Goal: Task Accomplishment & Management: Complete application form

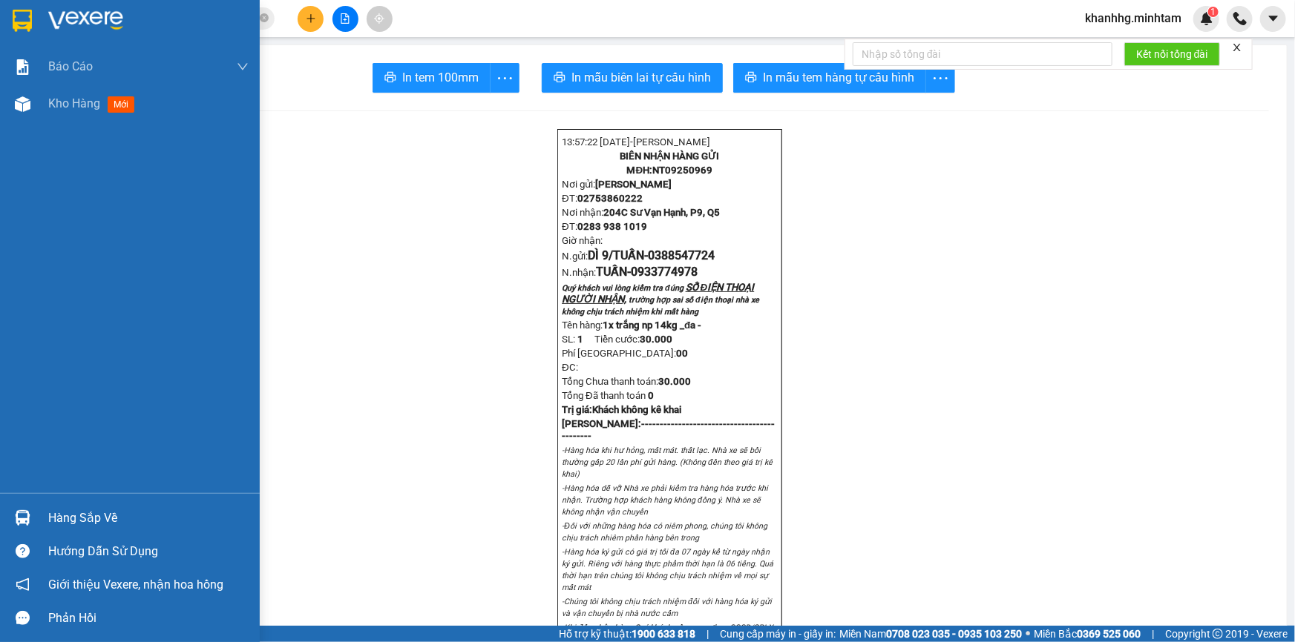
click at [37, 512] on div "Hàng sắp về" at bounding box center [130, 518] width 260 height 33
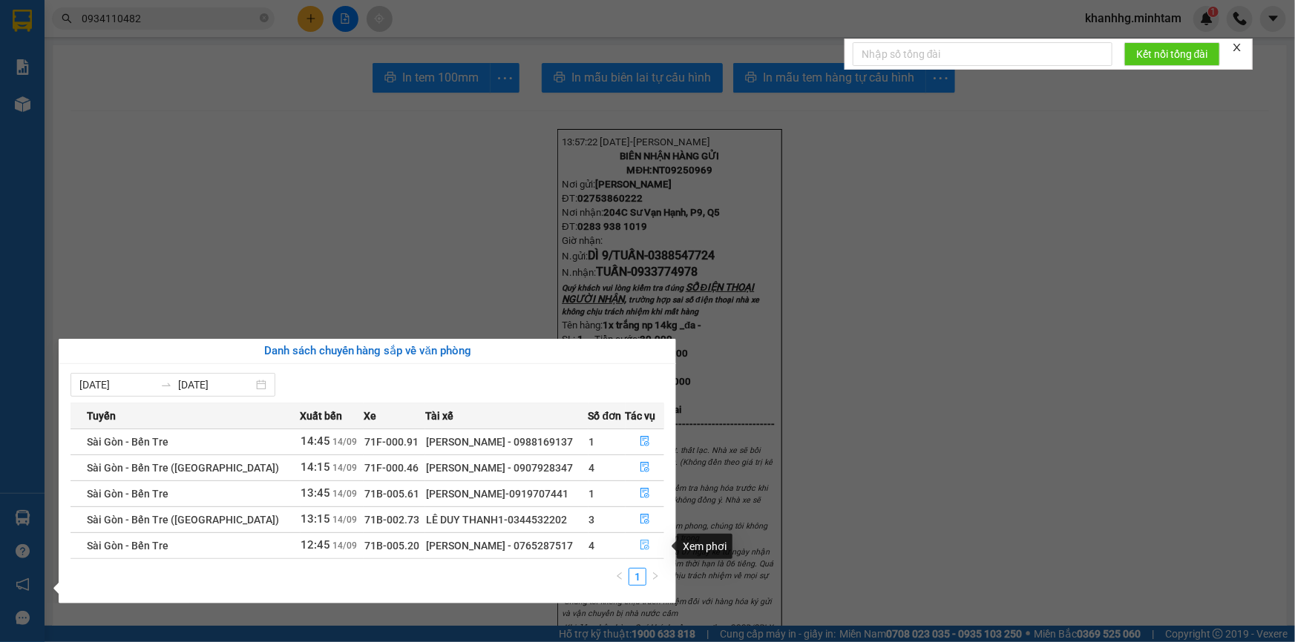
click at [640, 543] on icon "file-done" at bounding box center [645, 545] width 10 height 10
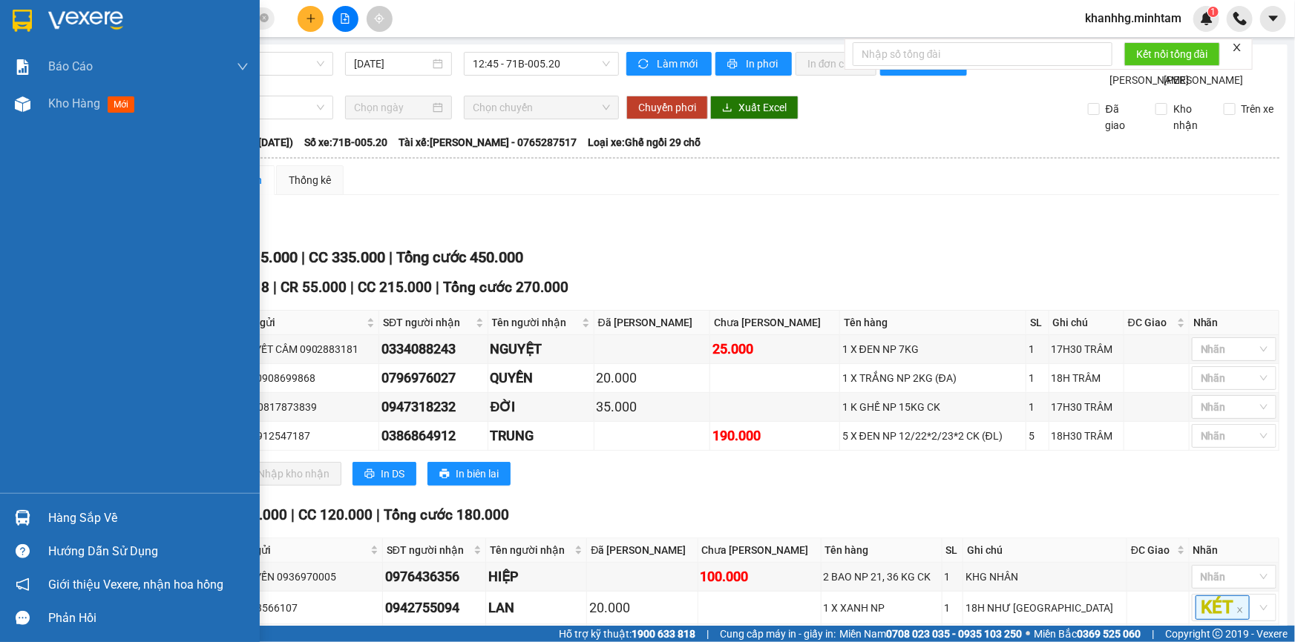
click at [26, 513] on img at bounding box center [23, 518] width 16 height 16
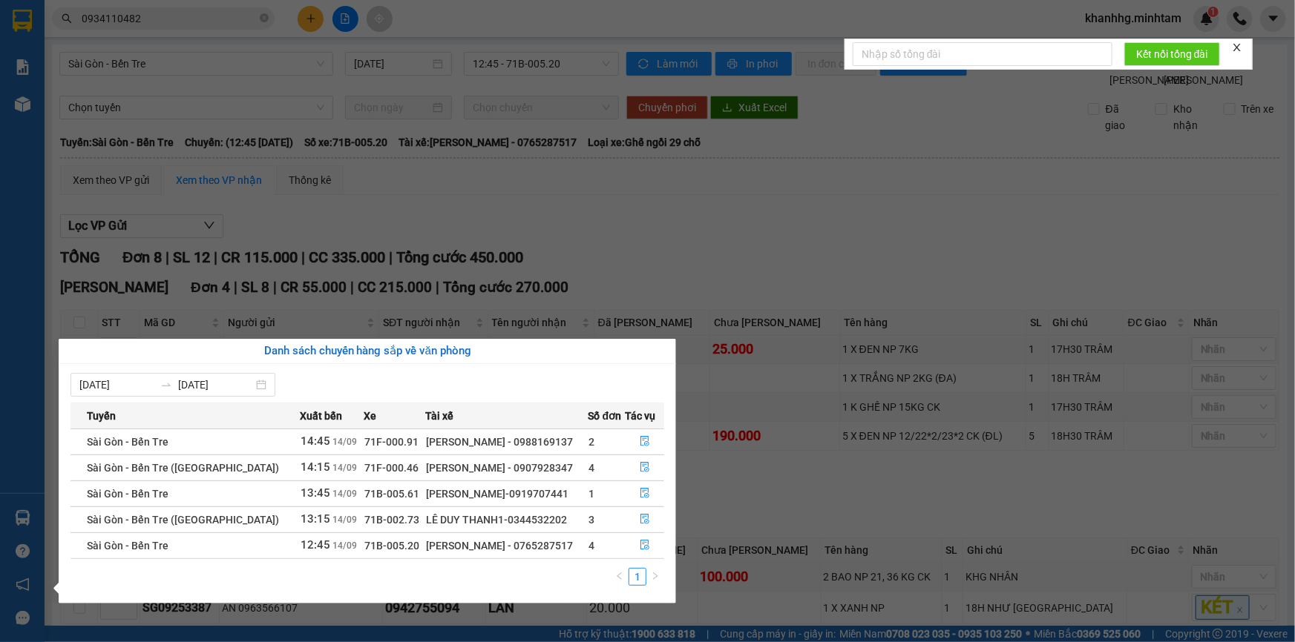
click at [704, 234] on section "Kết quả tìm kiếm ( 2 ) Bộ lọc Mã ĐH Trạng thái Món hàng Tổng cước Chưa cước Nhã…" at bounding box center [647, 321] width 1295 height 642
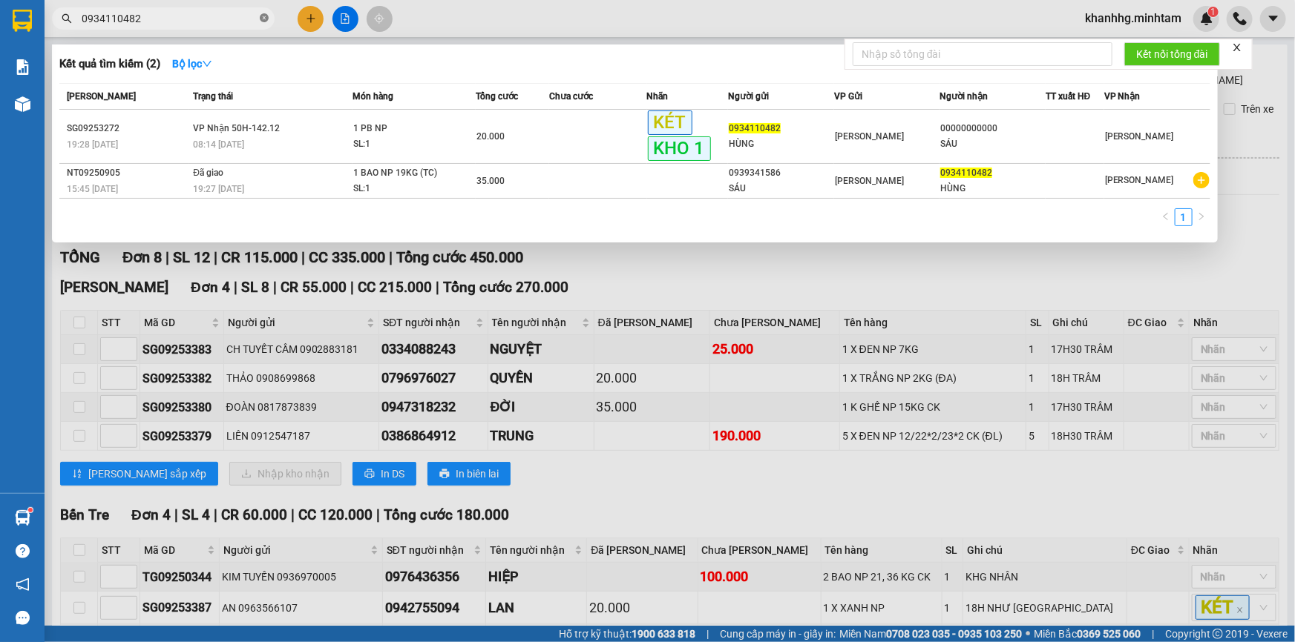
click at [263, 15] on icon "close-circle" at bounding box center [264, 17] width 9 height 9
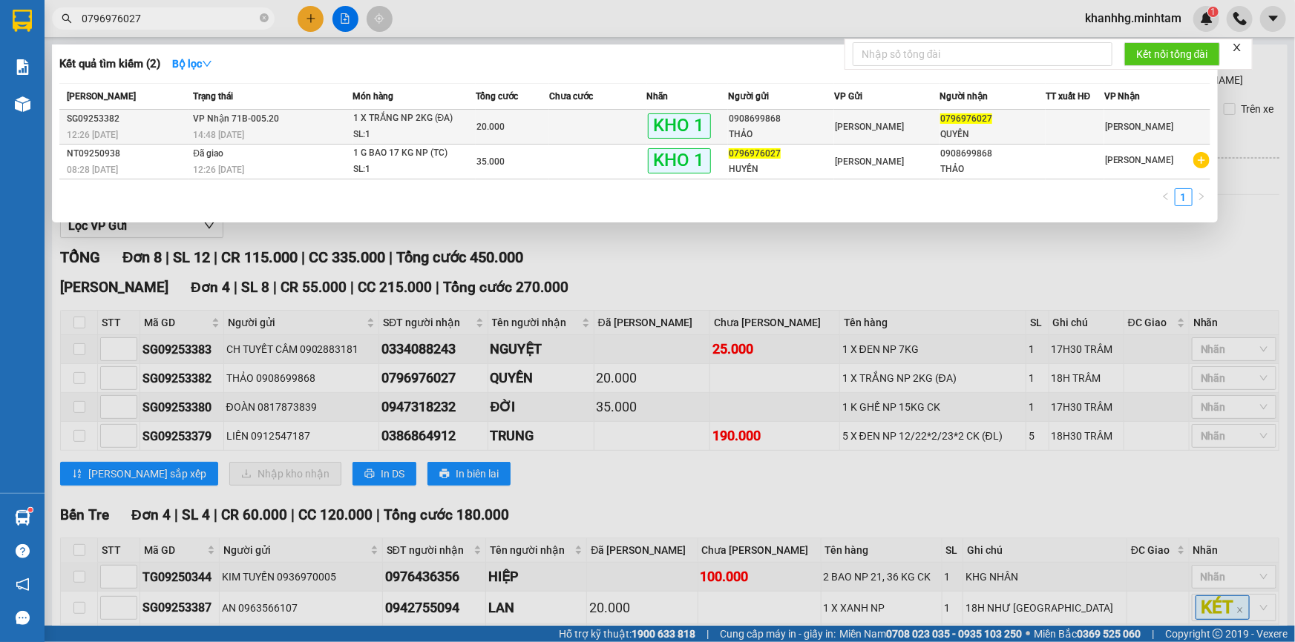
type input "0796976027"
click at [898, 119] on div "[PERSON_NAME]" at bounding box center [887, 127] width 105 height 16
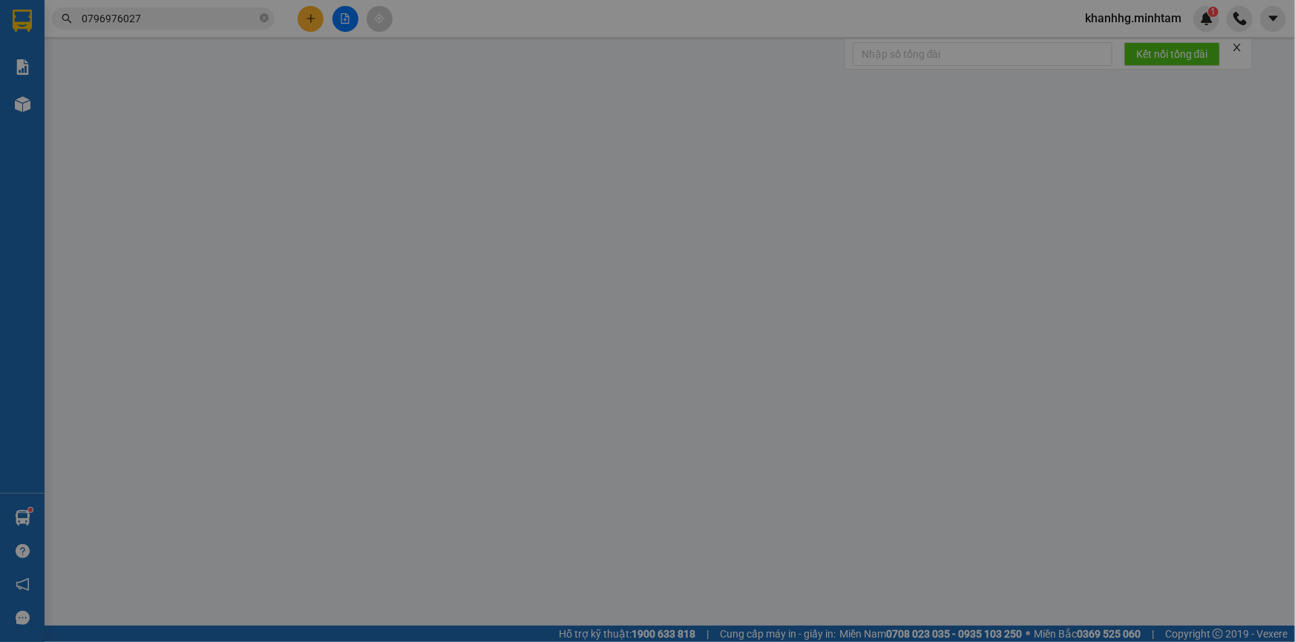
type input "0908699868"
type input "THẢO"
type input "0796976027"
type input "QUYỀN"
type input "ĐG"
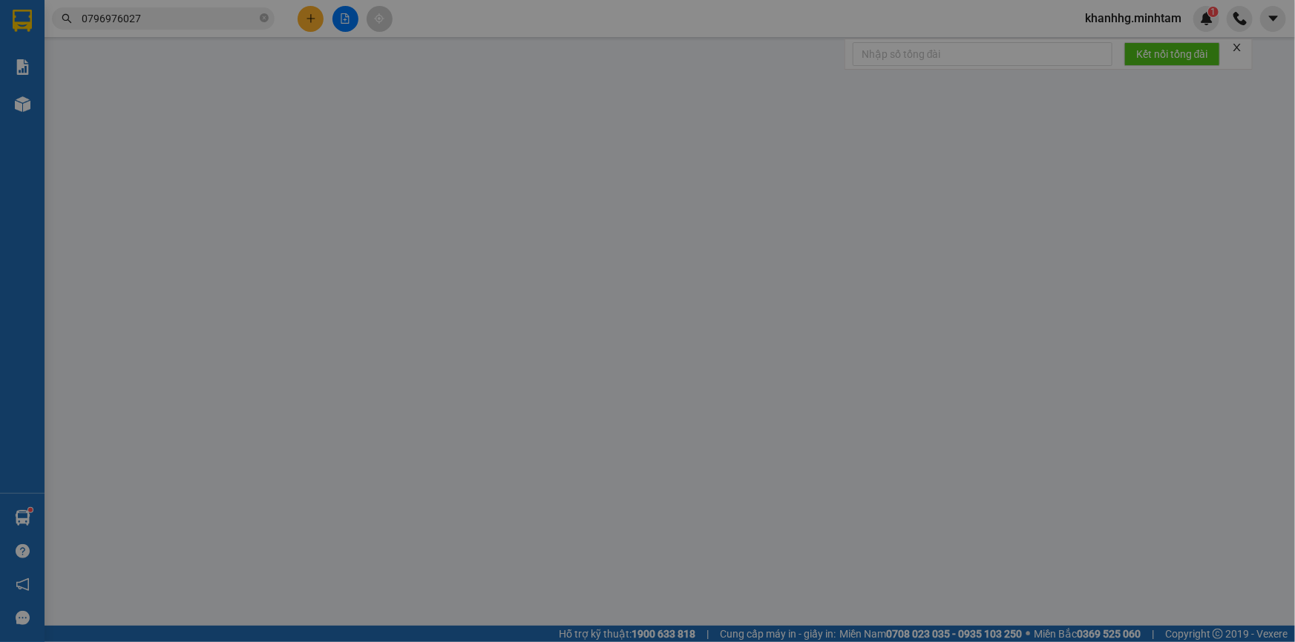
type input "20.000"
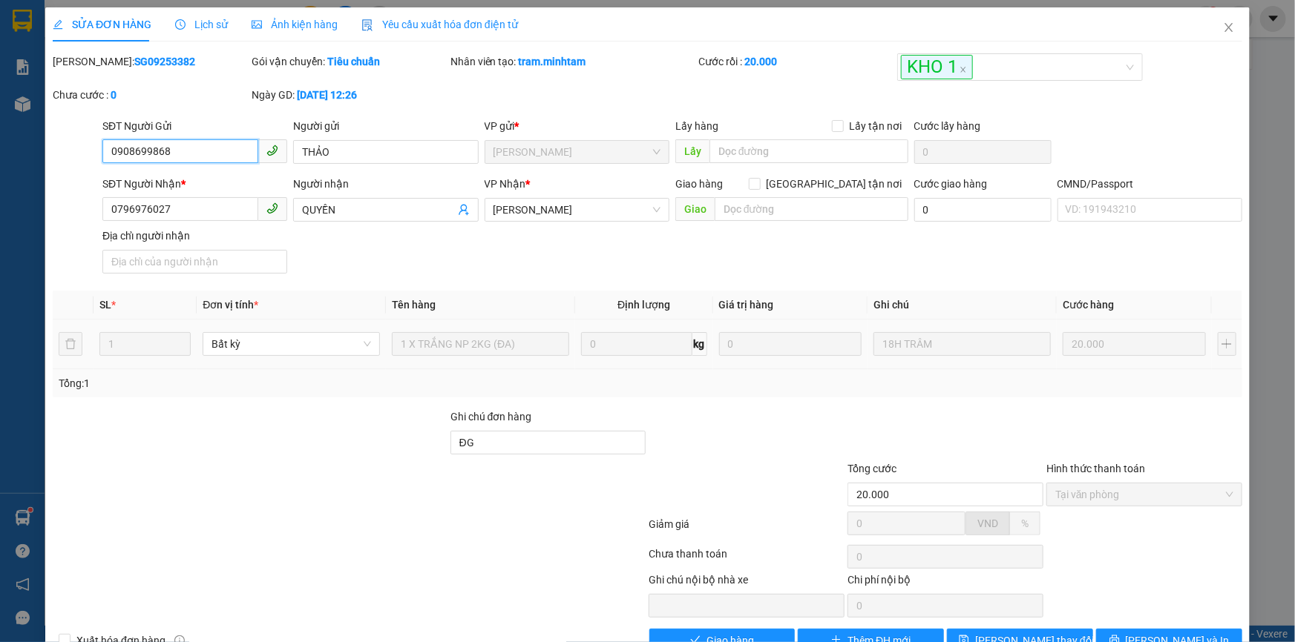
scroll to position [41, 0]
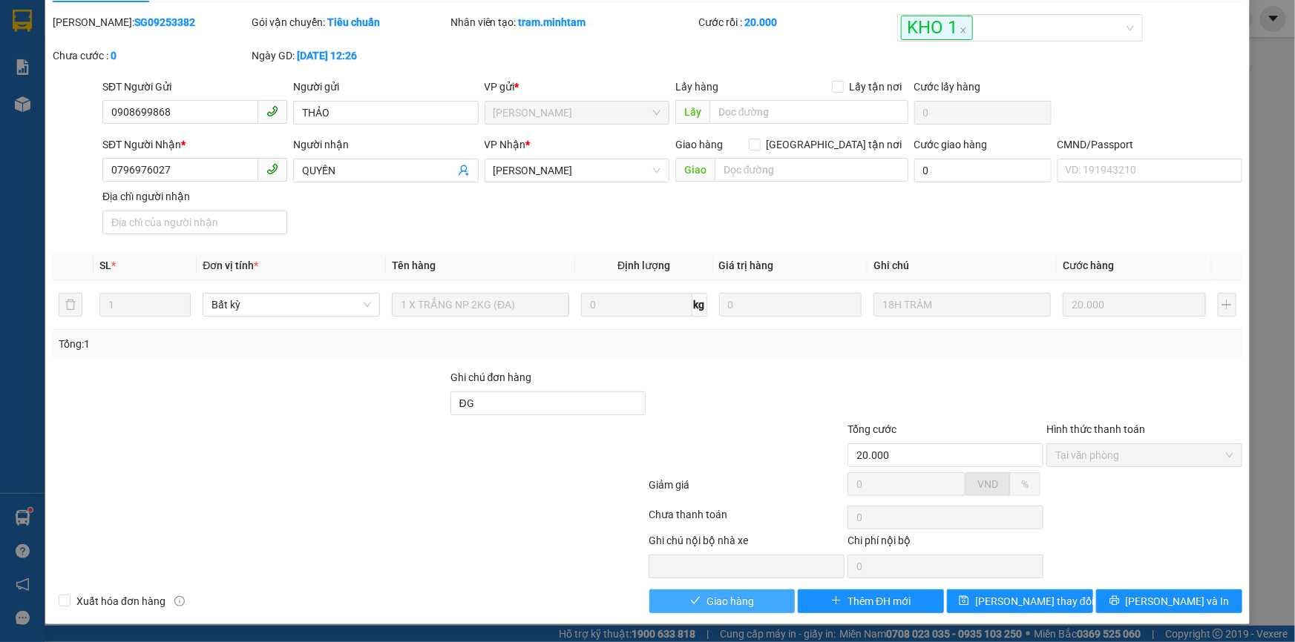
click at [717, 605] on span "Giao hàng" at bounding box center [729, 602] width 47 height 16
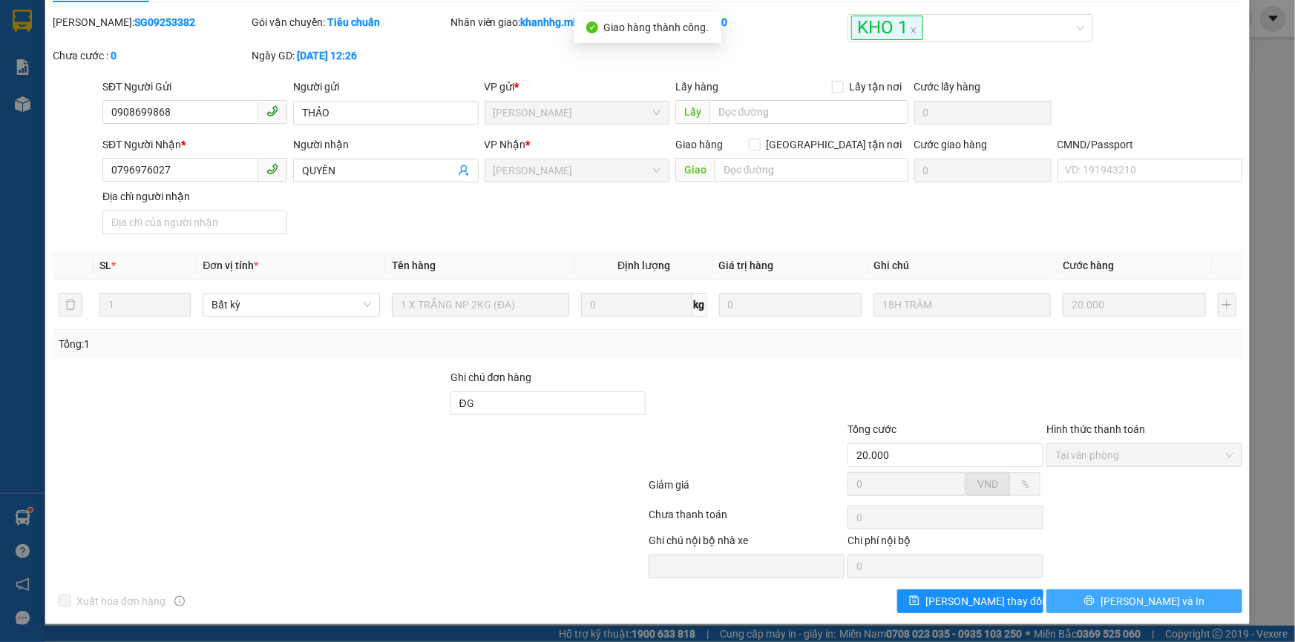
click at [1156, 596] on span "[PERSON_NAME] và In" at bounding box center [1152, 602] width 104 height 16
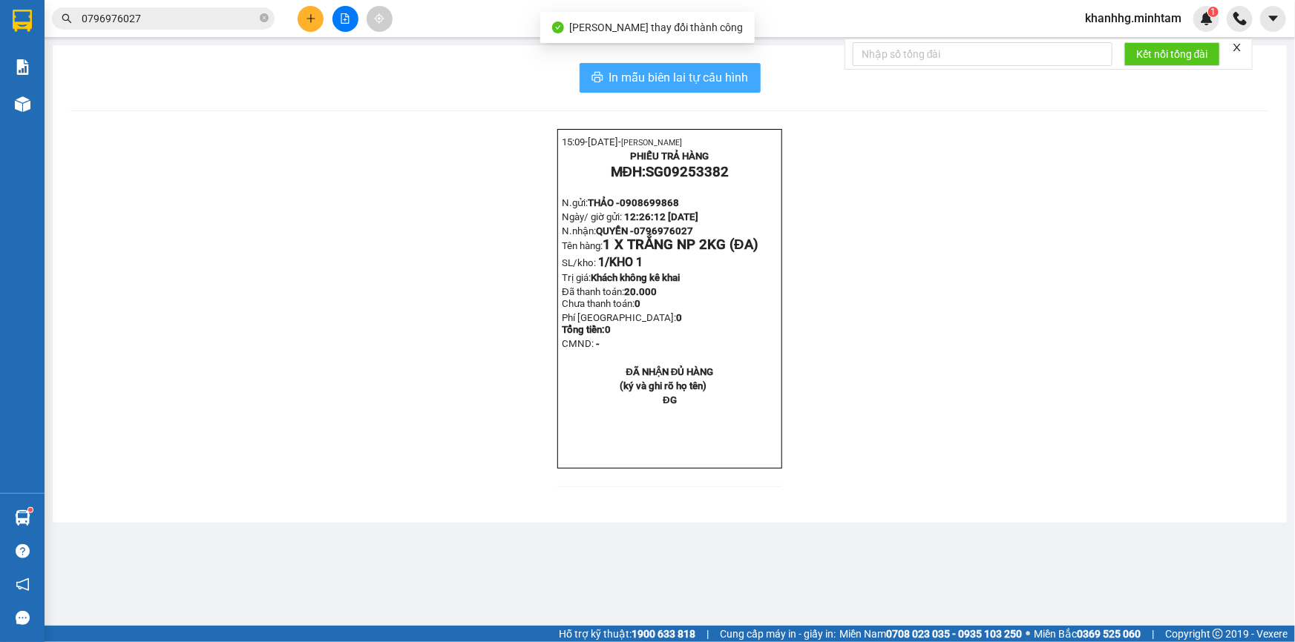
click at [623, 83] on span "In mẫu biên lai tự cấu hình" at bounding box center [678, 77] width 139 height 19
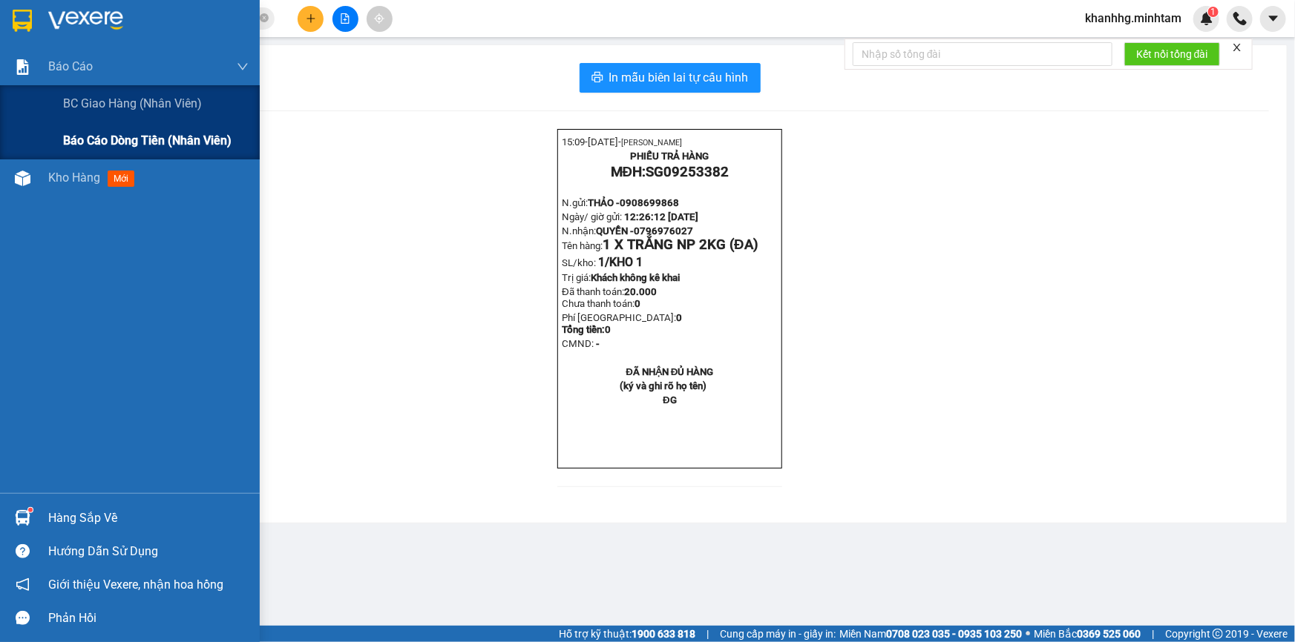
click at [128, 148] on span "Báo cáo dòng tiền (nhân viên)" at bounding box center [147, 140] width 168 height 19
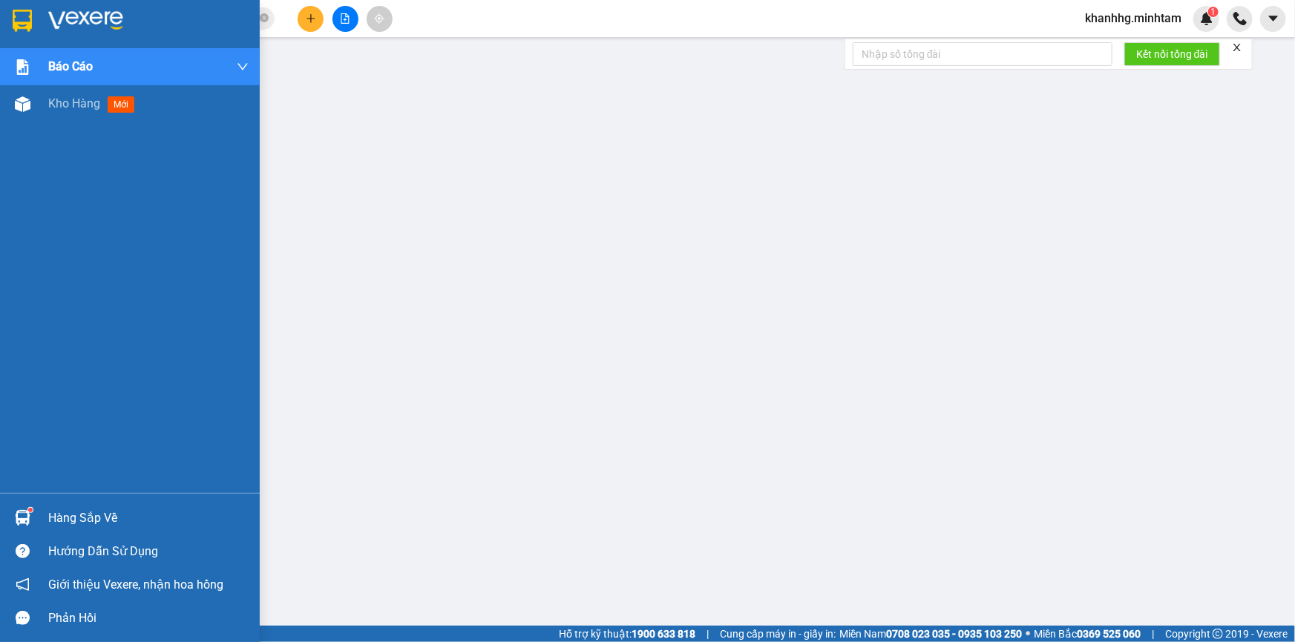
drag, startPoint x: 78, startPoint y: 108, endPoint x: 225, endPoint y: 127, distance: 148.2
click at [79, 107] on span "Kho hàng" at bounding box center [74, 103] width 52 height 14
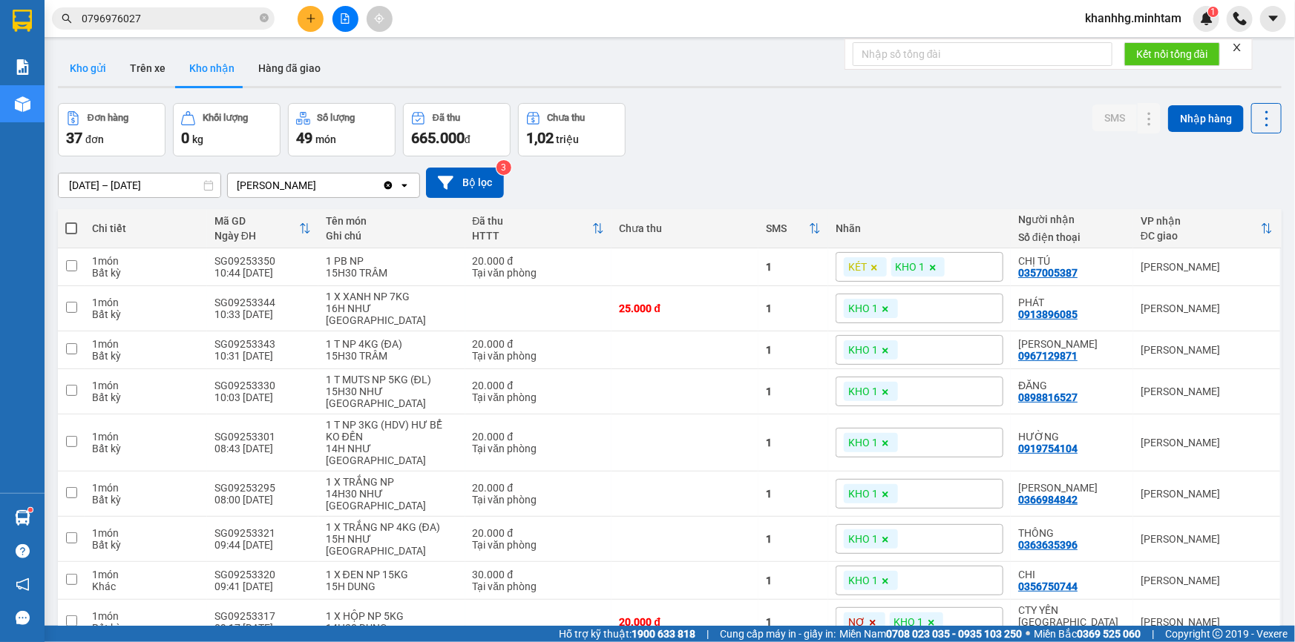
click at [73, 62] on button "Kho gửi" at bounding box center [88, 68] width 60 height 36
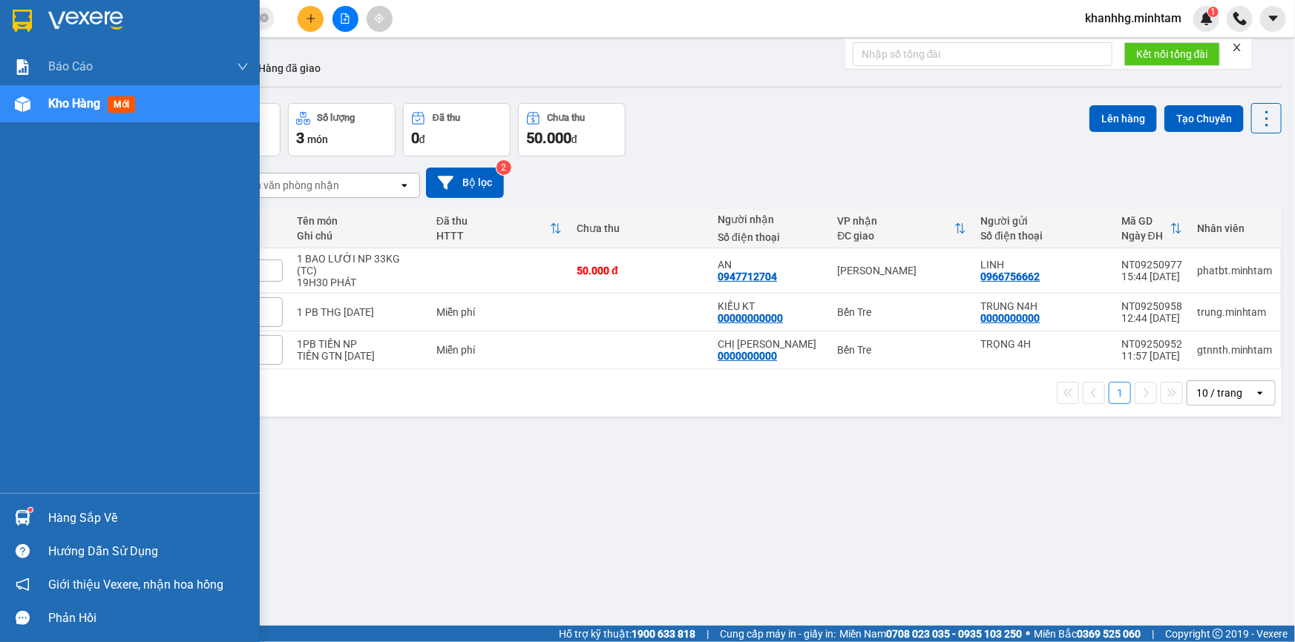
click at [27, 503] on div "Hàng sắp về" at bounding box center [130, 518] width 260 height 33
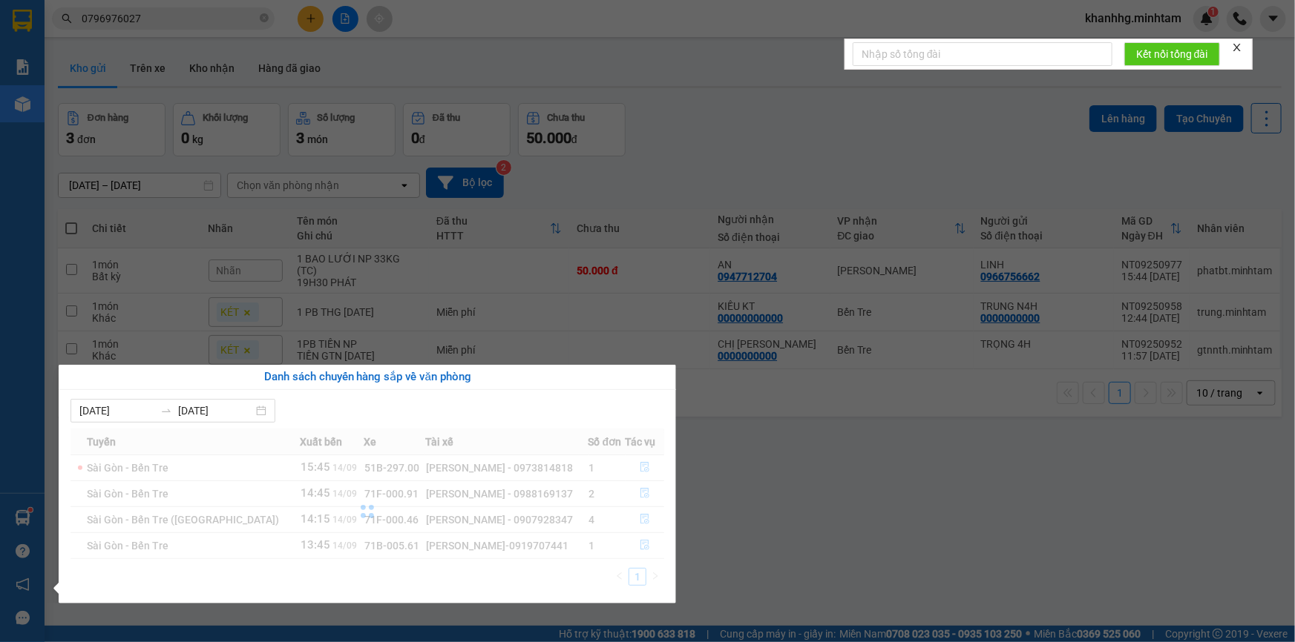
click at [640, 547] on div at bounding box center [367, 512] width 594 height 166
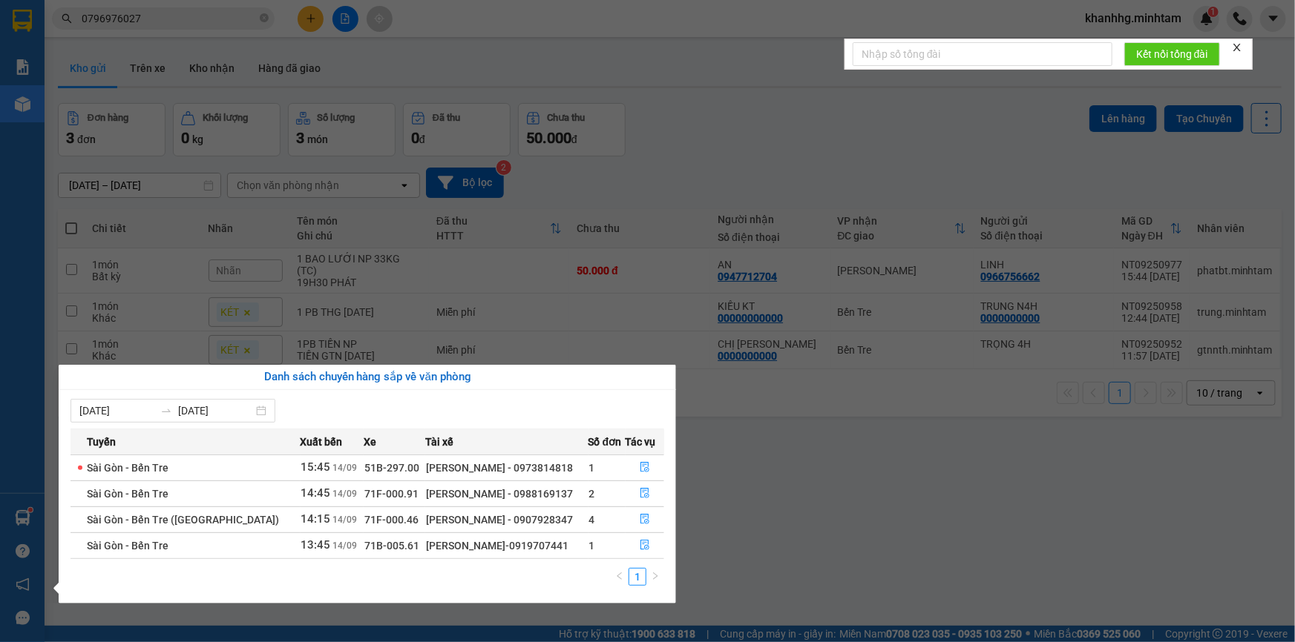
click at [641, 548] on icon "file-done" at bounding box center [645, 545] width 10 height 10
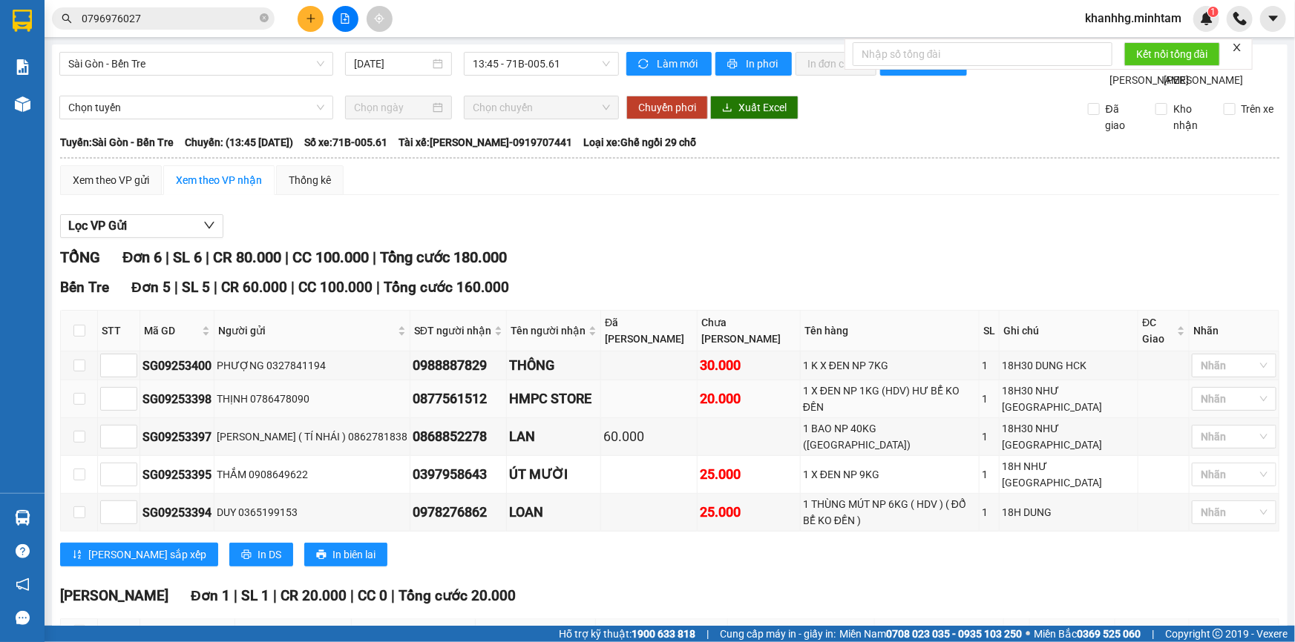
scroll to position [85, 0]
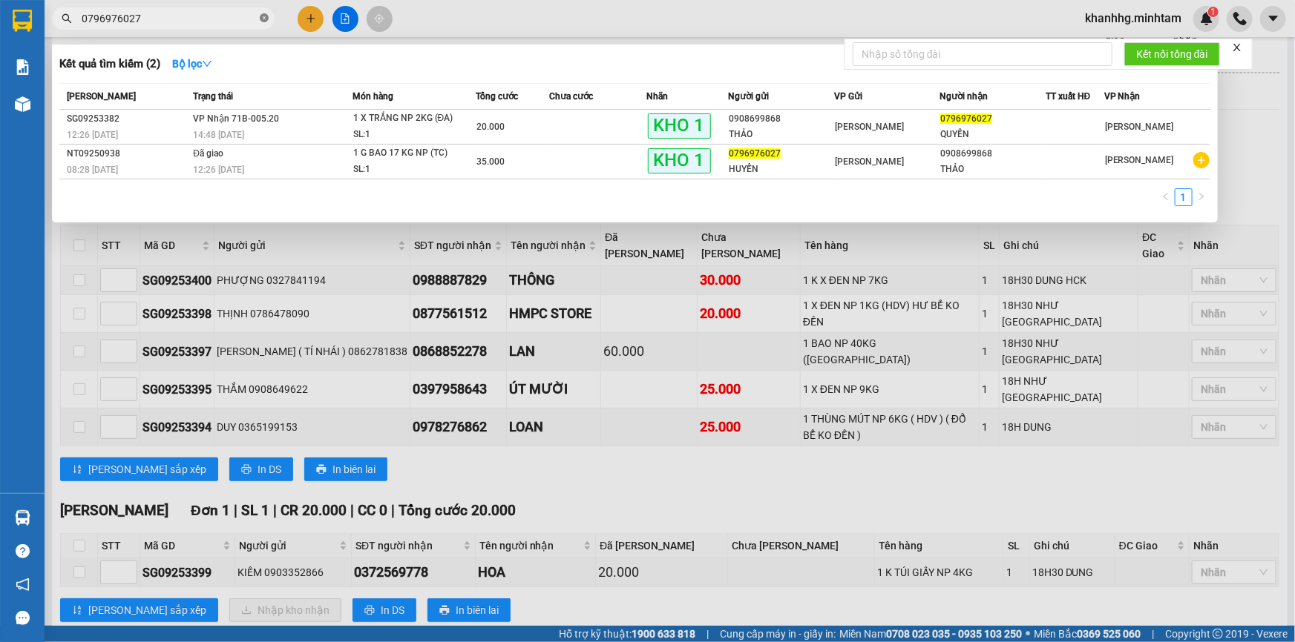
click at [263, 15] on icon "close-circle" at bounding box center [264, 17] width 9 height 9
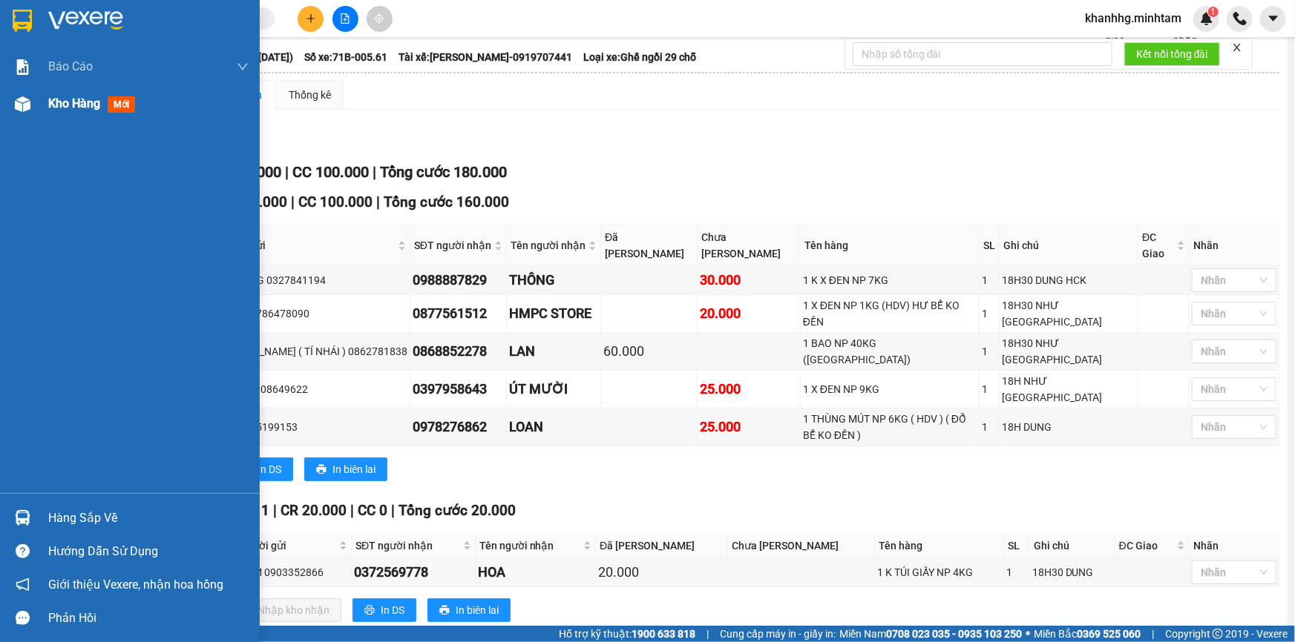
click at [85, 108] on span "Kho hàng" at bounding box center [74, 103] width 52 height 14
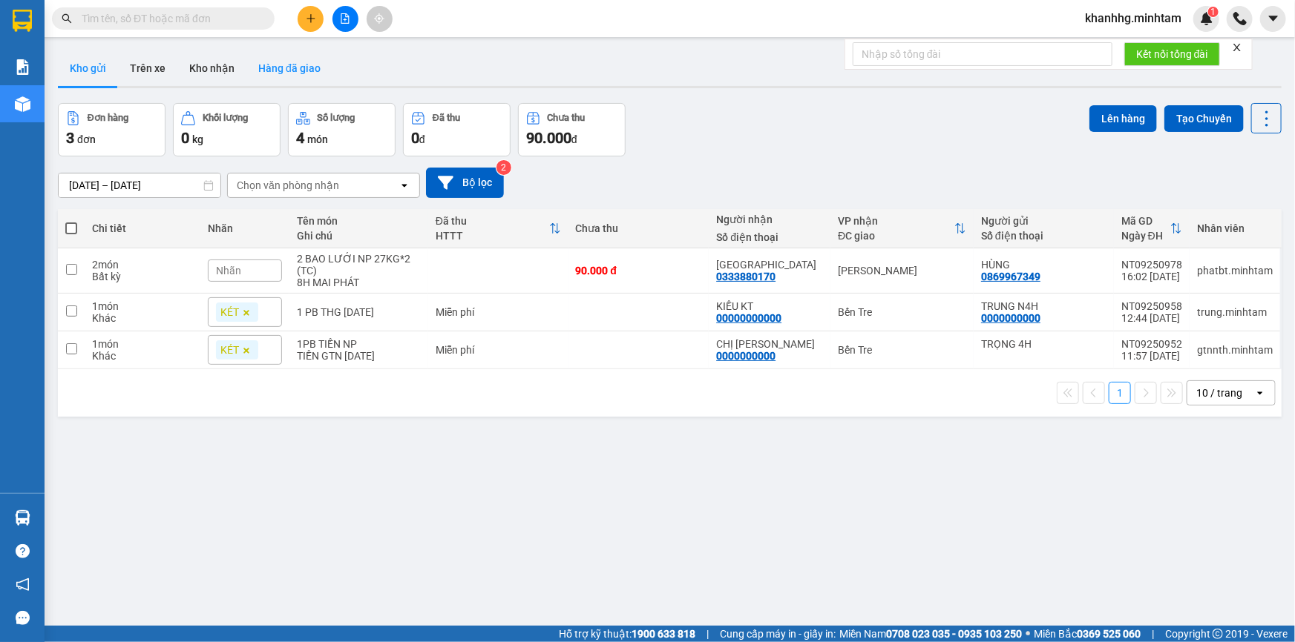
click at [283, 69] on button "Hàng đã giao" at bounding box center [289, 68] width 86 height 36
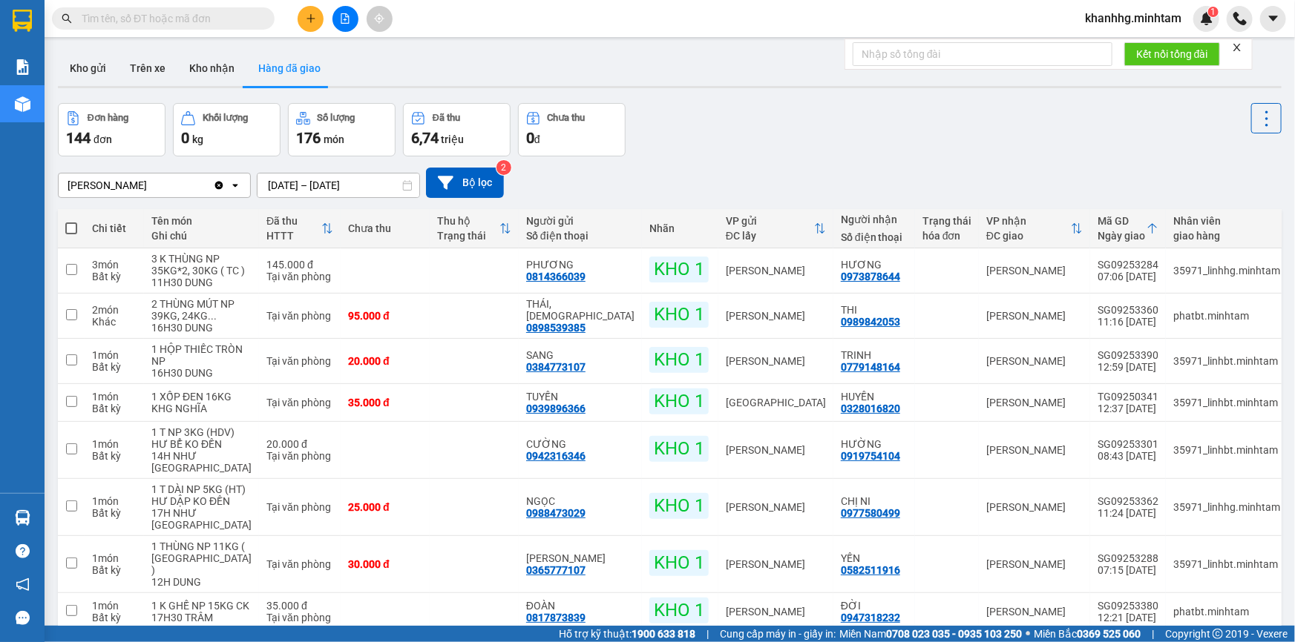
click at [236, 10] on input "text" at bounding box center [169, 18] width 175 height 16
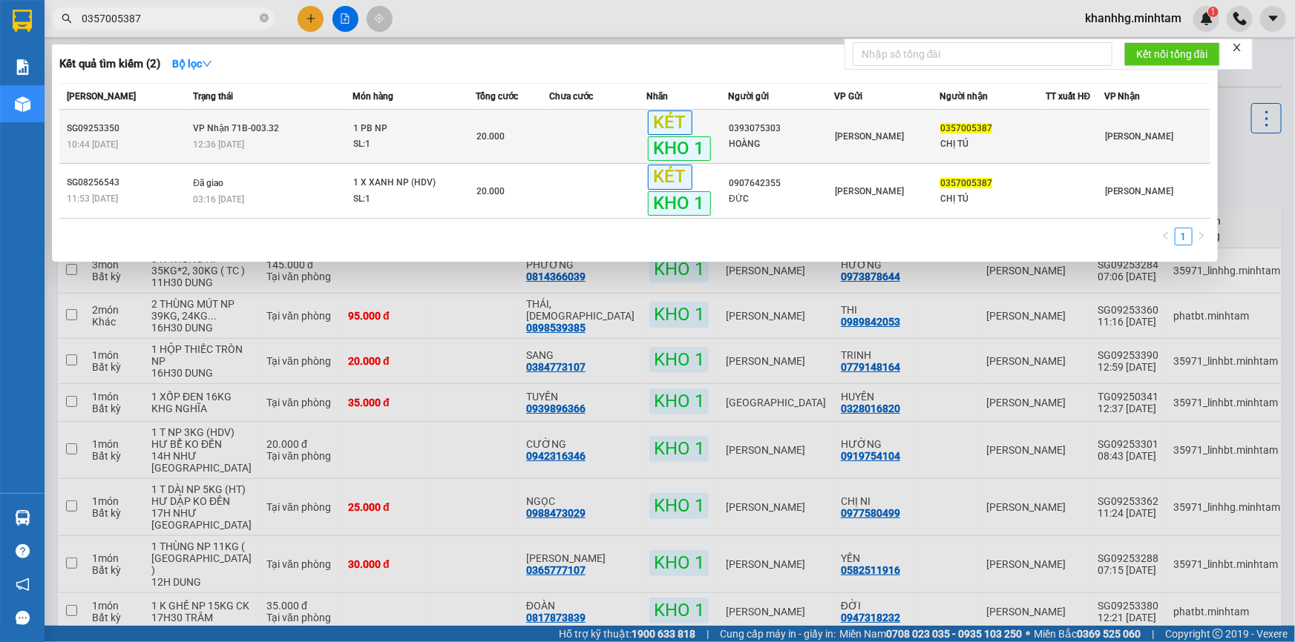
type input "0357005387"
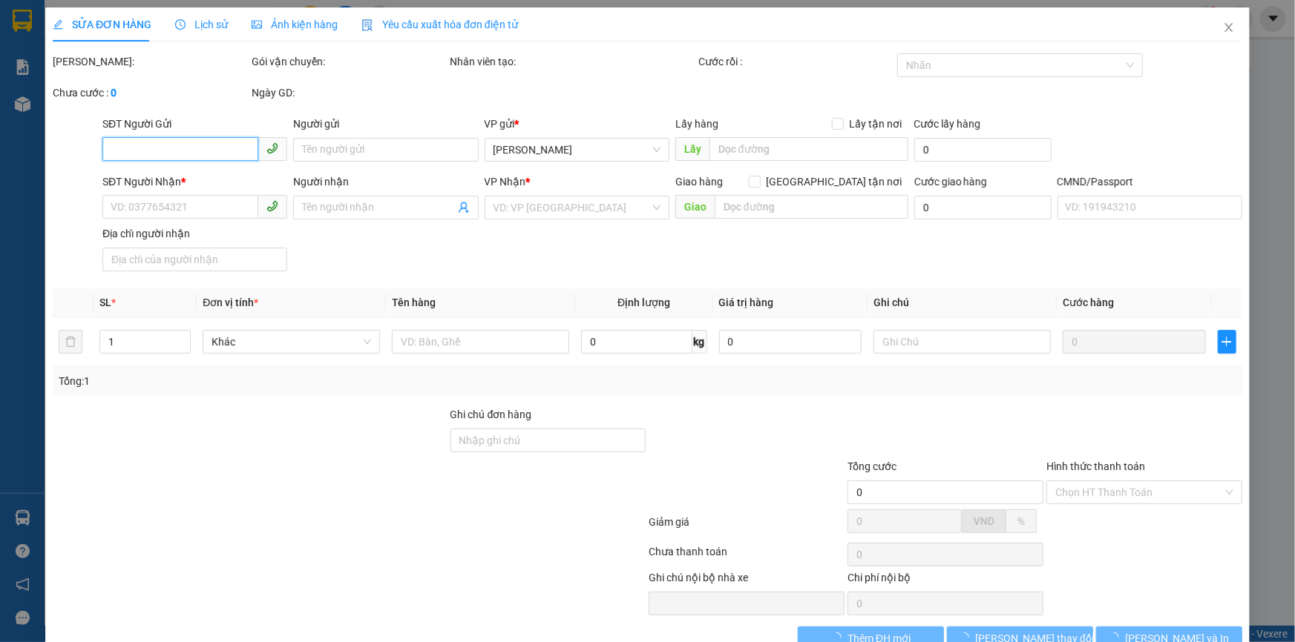
type input "0393075303"
type input "HOÀNG"
type input "0357005387"
type input "CHỊ TÚ"
type input "CHÌA KHÓA BM"
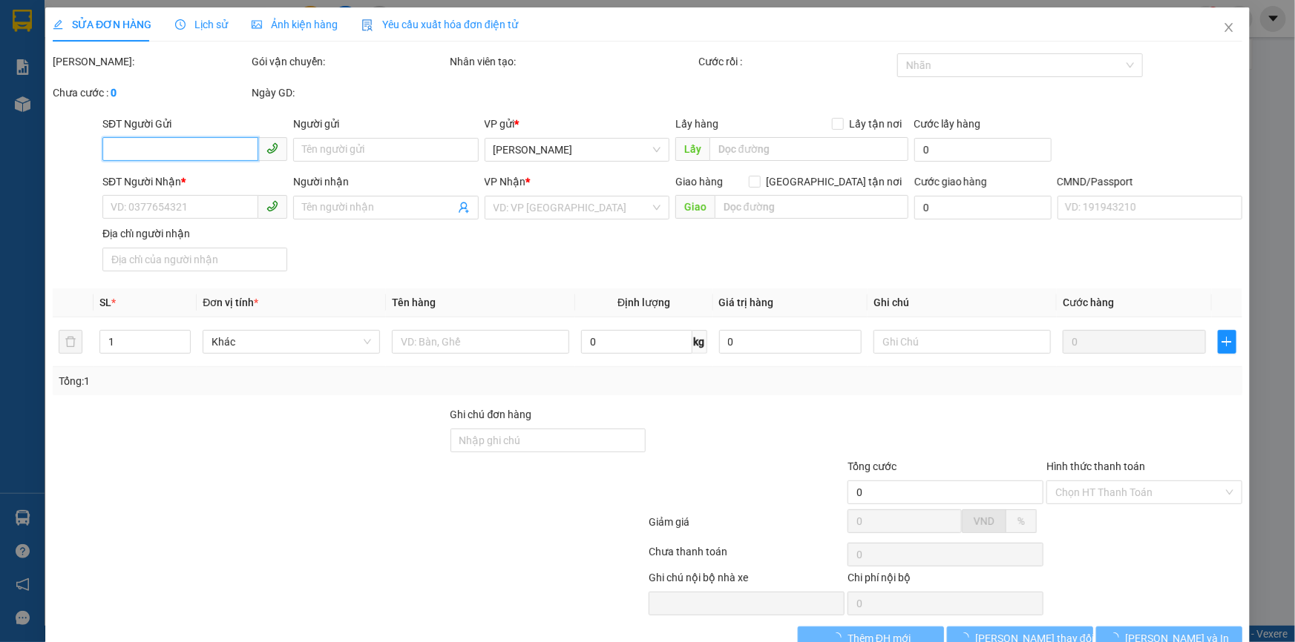
type input "20.000"
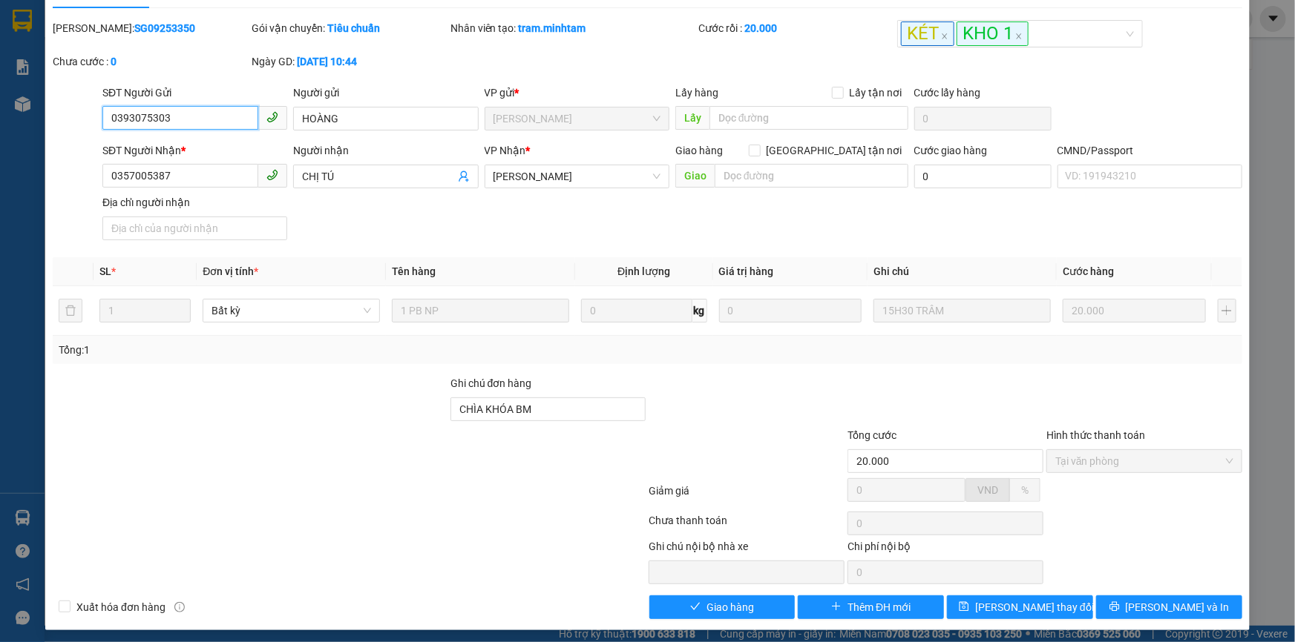
scroll to position [41, 0]
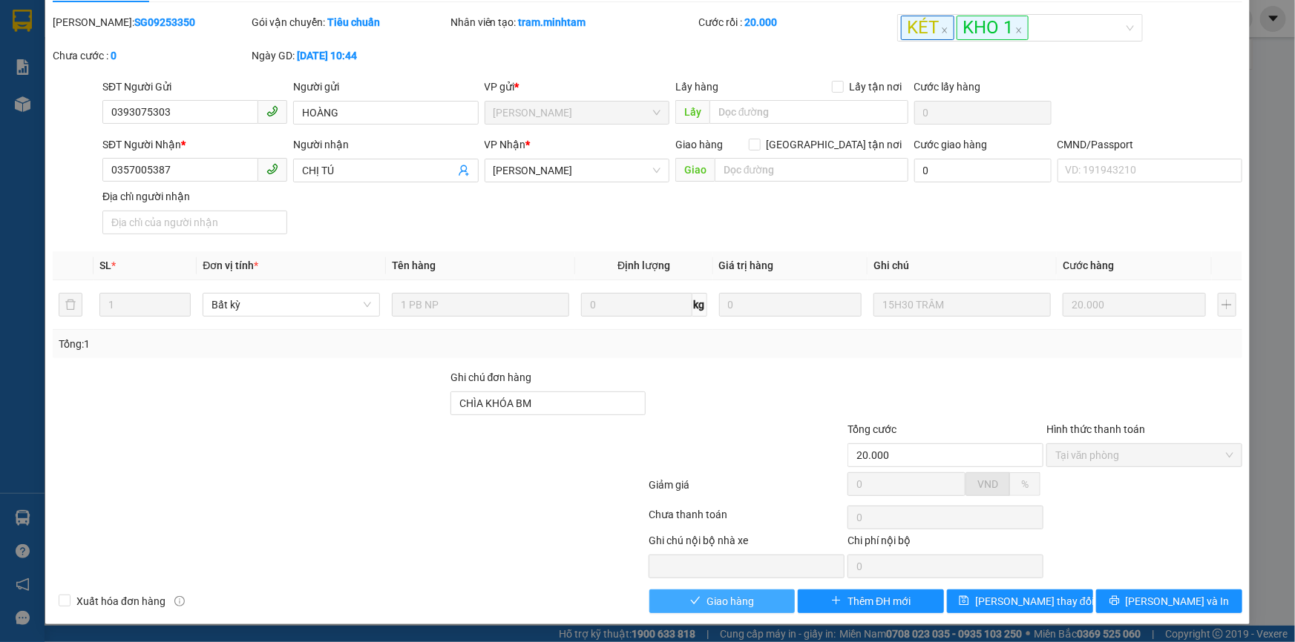
click at [697, 591] on button "Giao hàng" at bounding box center [722, 602] width 146 height 24
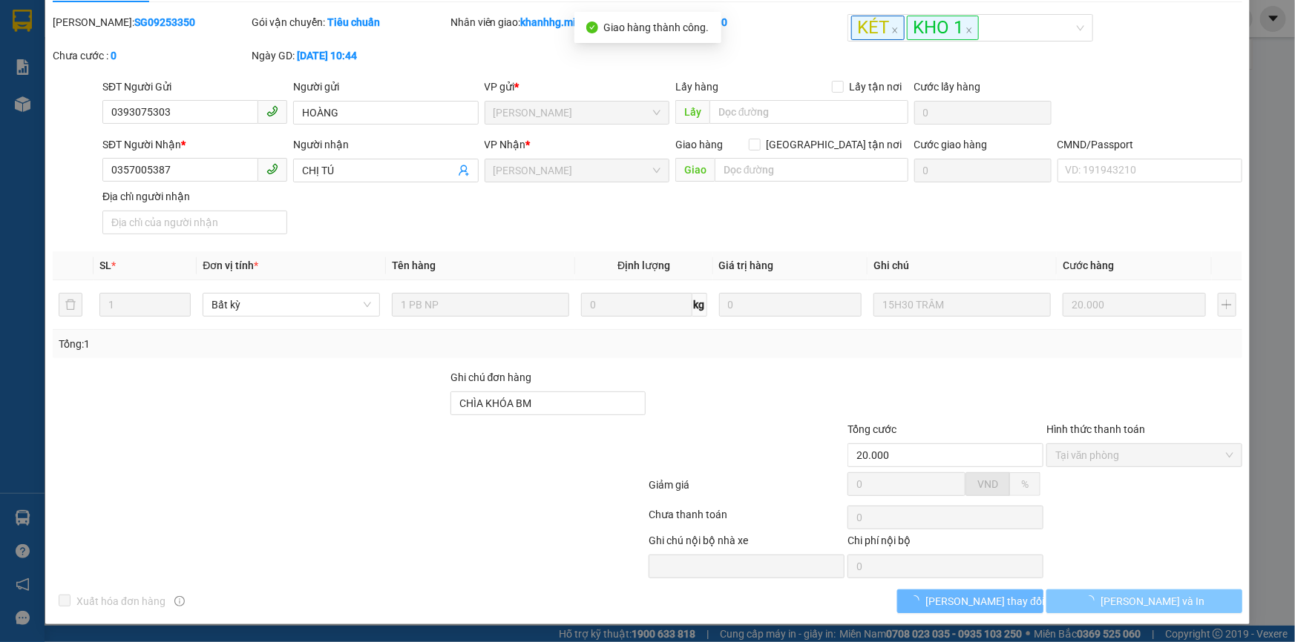
click at [1136, 599] on span "[PERSON_NAME] và In" at bounding box center [1152, 602] width 104 height 16
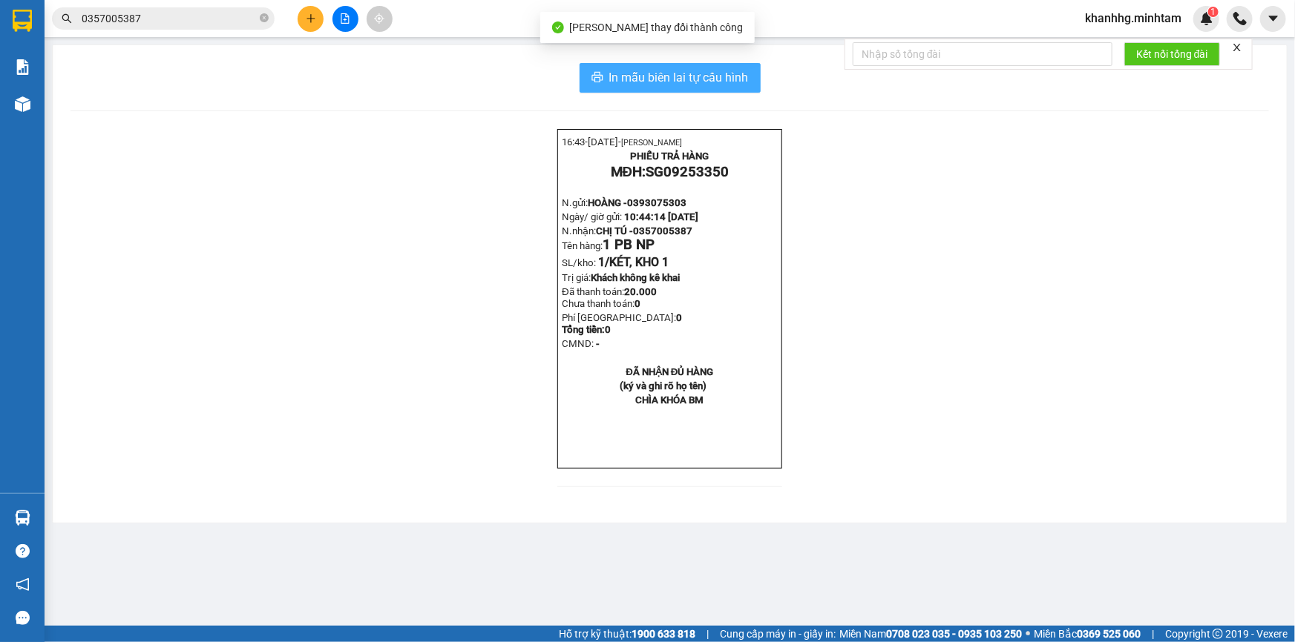
click at [742, 71] on span "In mẫu biên lai tự cấu hình" at bounding box center [678, 77] width 139 height 19
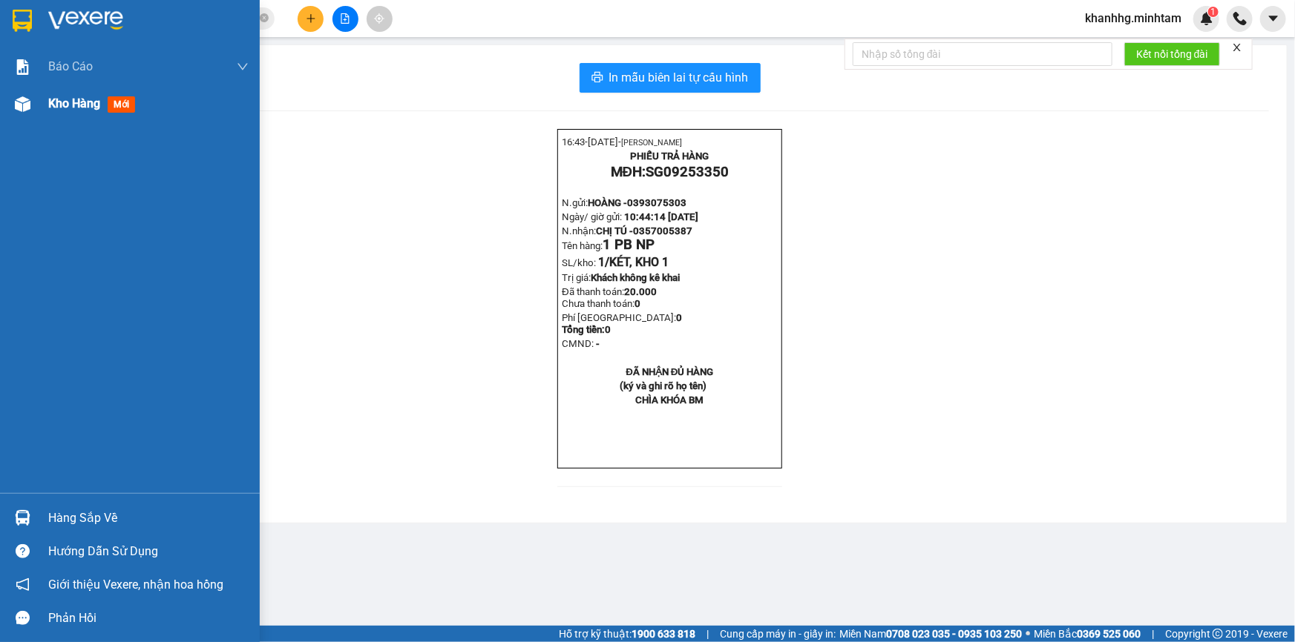
click at [89, 103] on span "Kho hàng" at bounding box center [74, 103] width 52 height 14
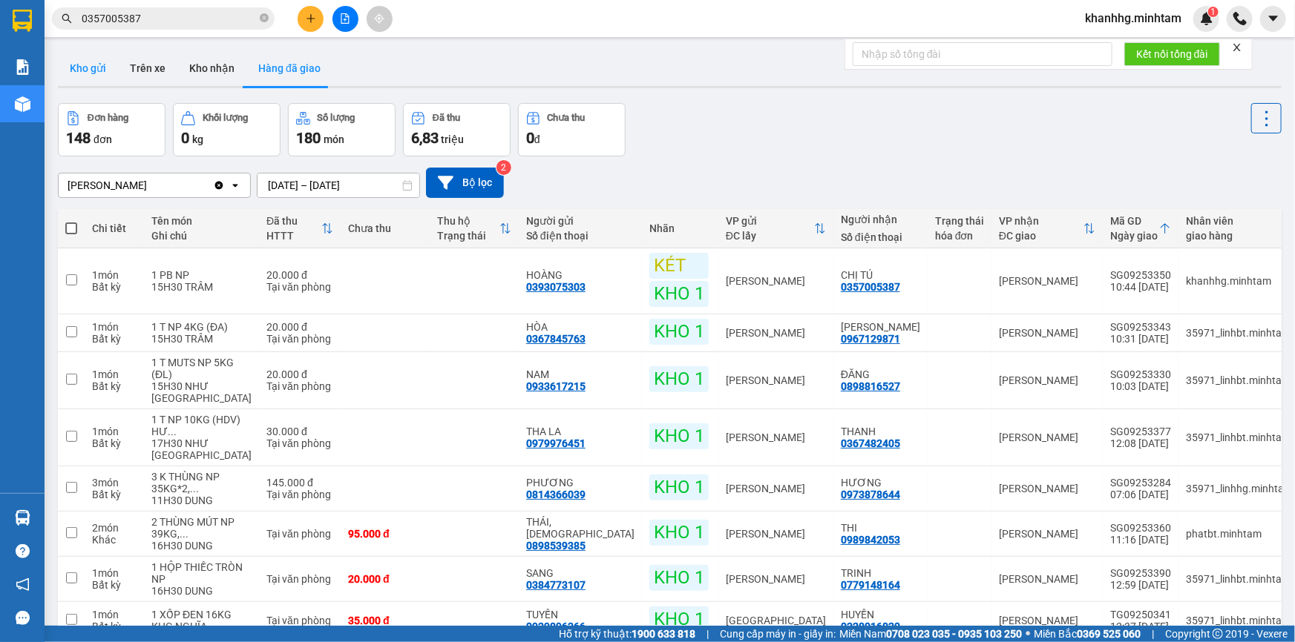
click at [88, 71] on button "Kho gửi" at bounding box center [88, 68] width 60 height 36
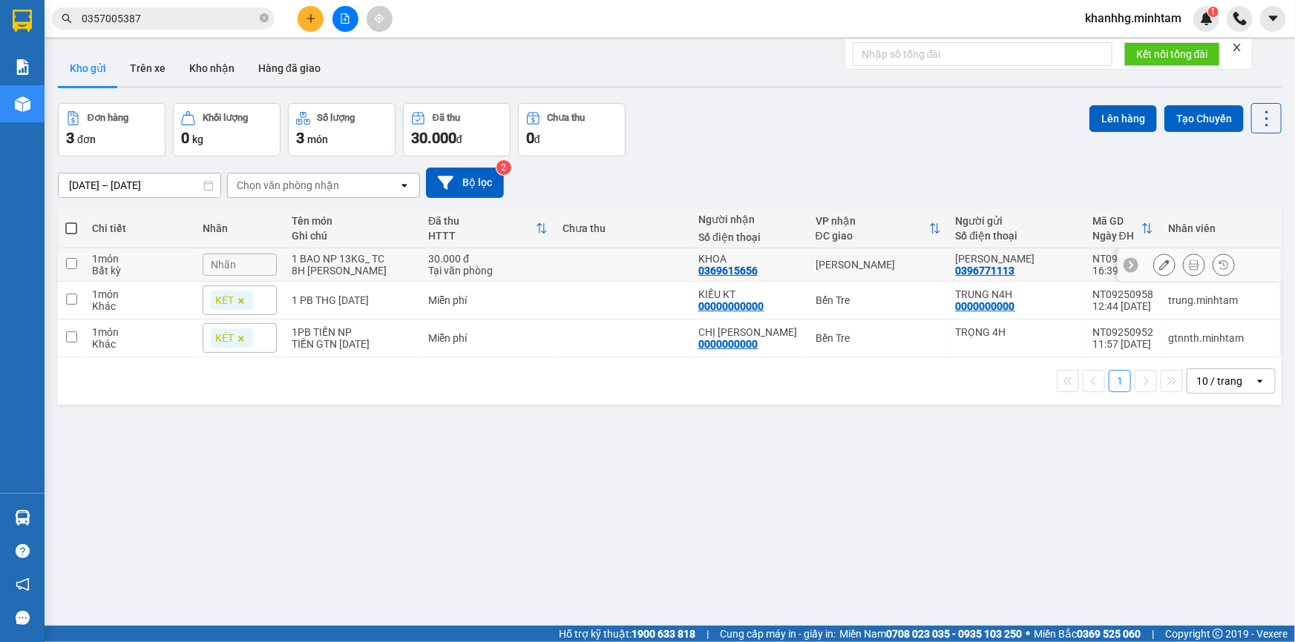
click at [70, 269] on input "checkbox" at bounding box center [71, 263] width 11 height 11
checkbox input "true"
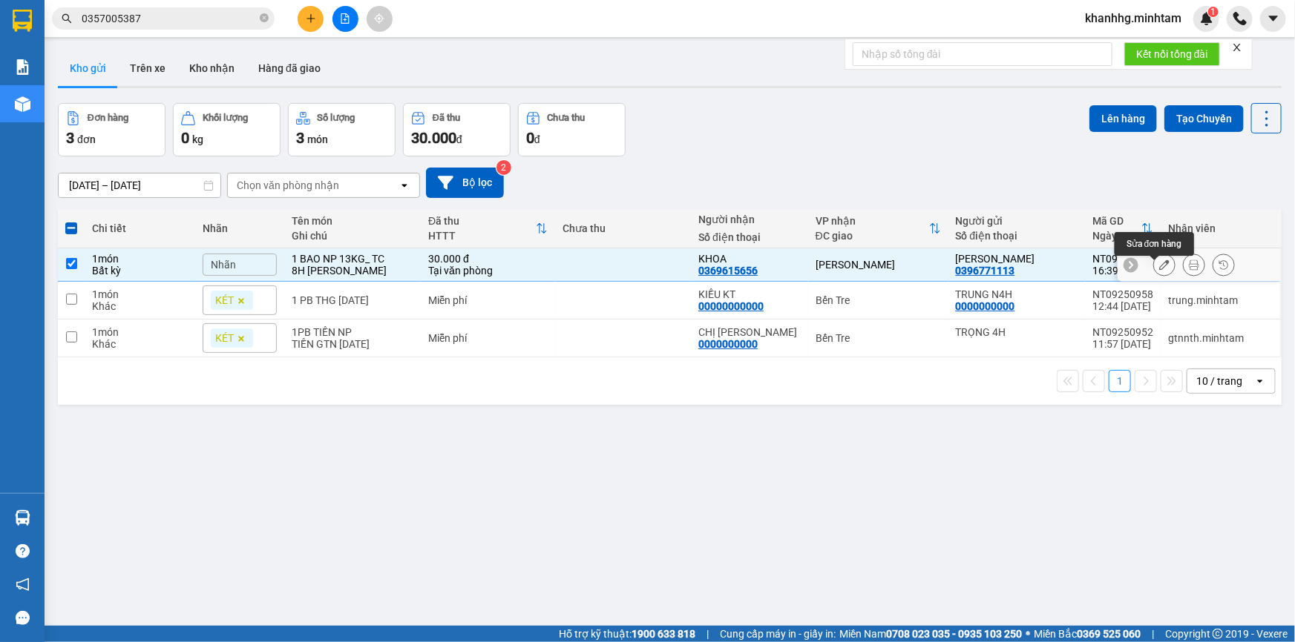
click at [1159, 269] on icon at bounding box center [1164, 265] width 10 height 10
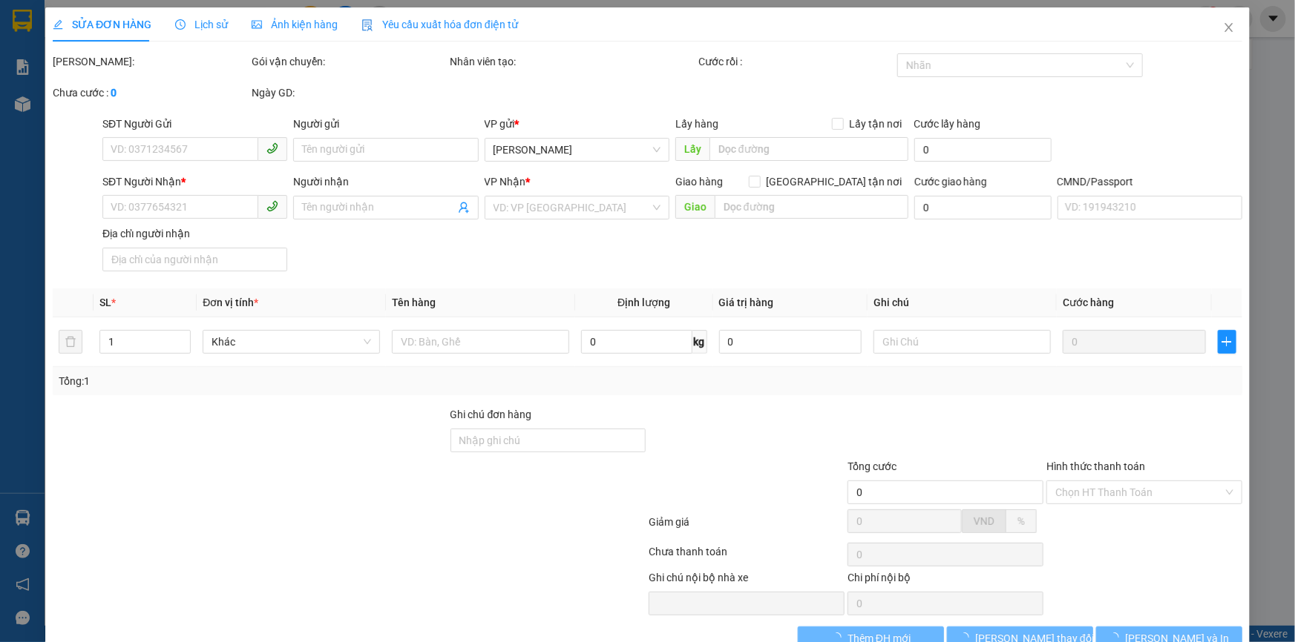
type input "0396771113"
type input "[PERSON_NAME]"
type input "0369615656"
type input "KHOA"
type input "30.000"
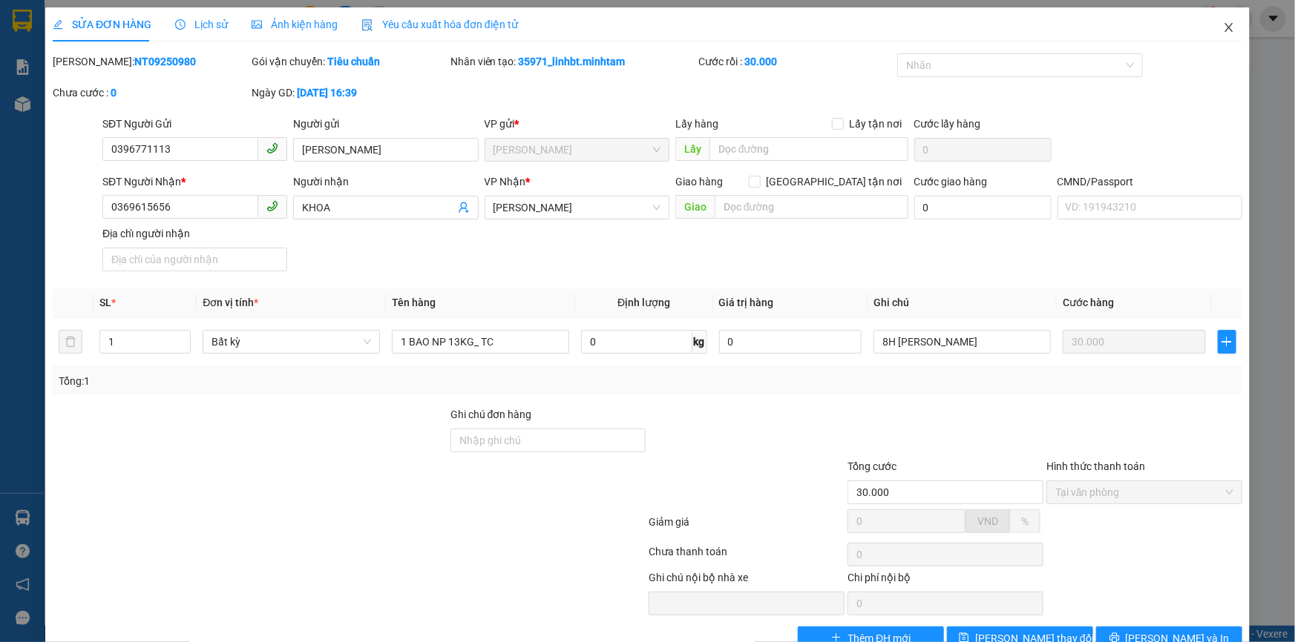
click at [1213, 27] on span "Close" at bounding box center [1229, 28] width 42 height 42
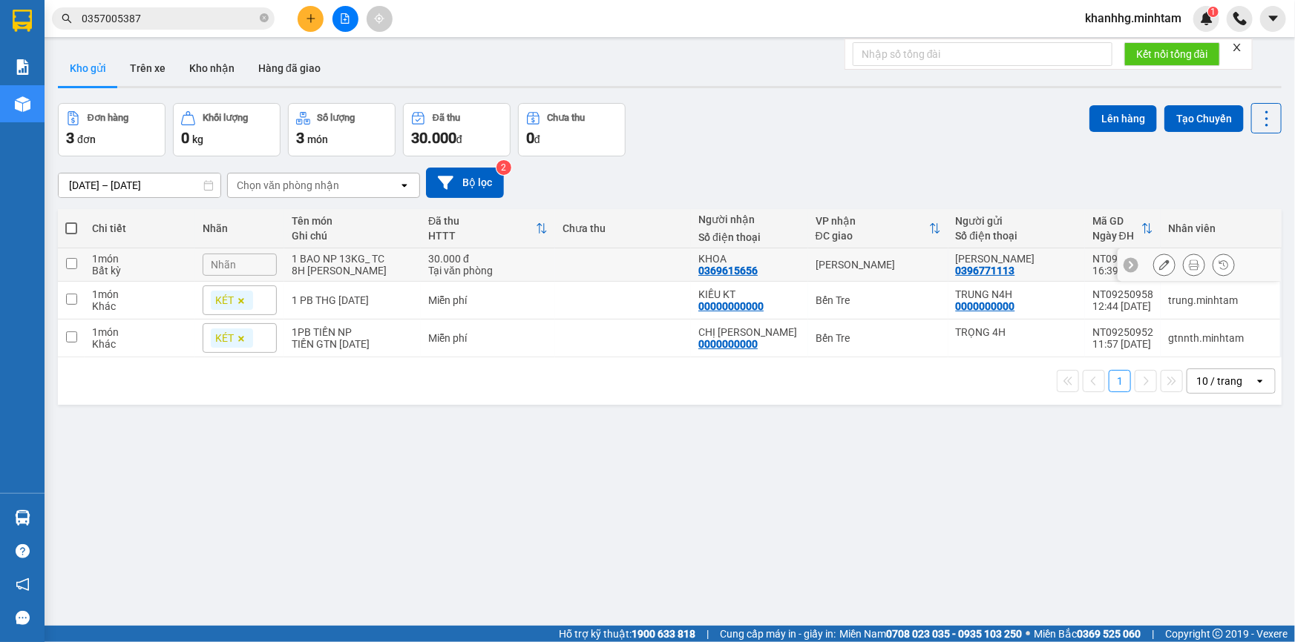
click at [74, 268] on input "checkbox" at bounding box center [71, 263] width 11 height 11
checkbox input "true"
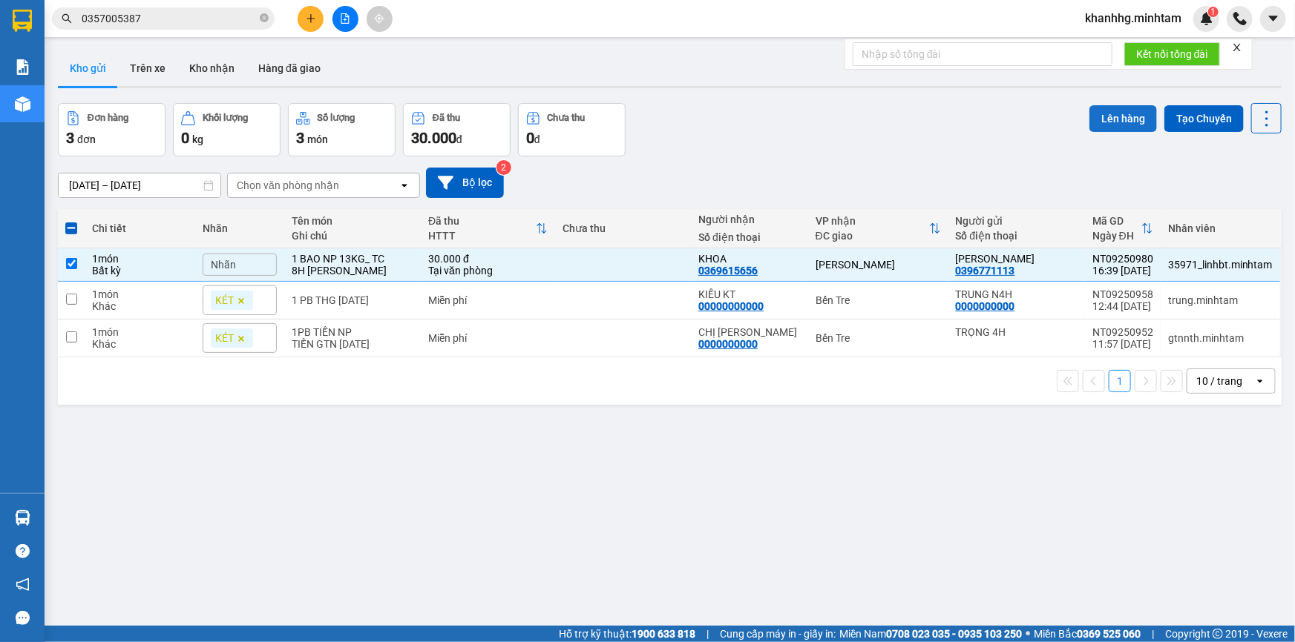
click at [1120, 122] on button "Lên hàng" at bounding box center [1123, 118] width 68 height 27
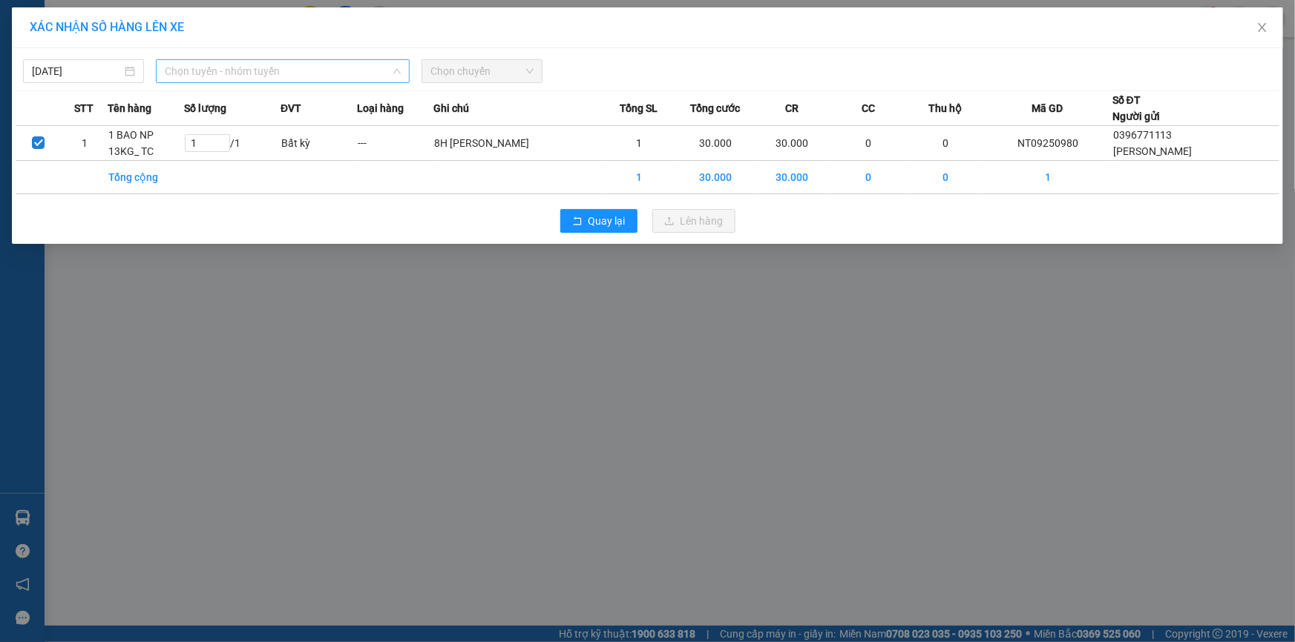
click at [252, 68] on span "Chọn tuyến - nhóm tuyến" at bounding box center [283, 71] width 236 height 22
click at [278, 68] on span "Chọn tuyến - nhóm tuyến" at bounding box center [283, 71] width 236 height 22
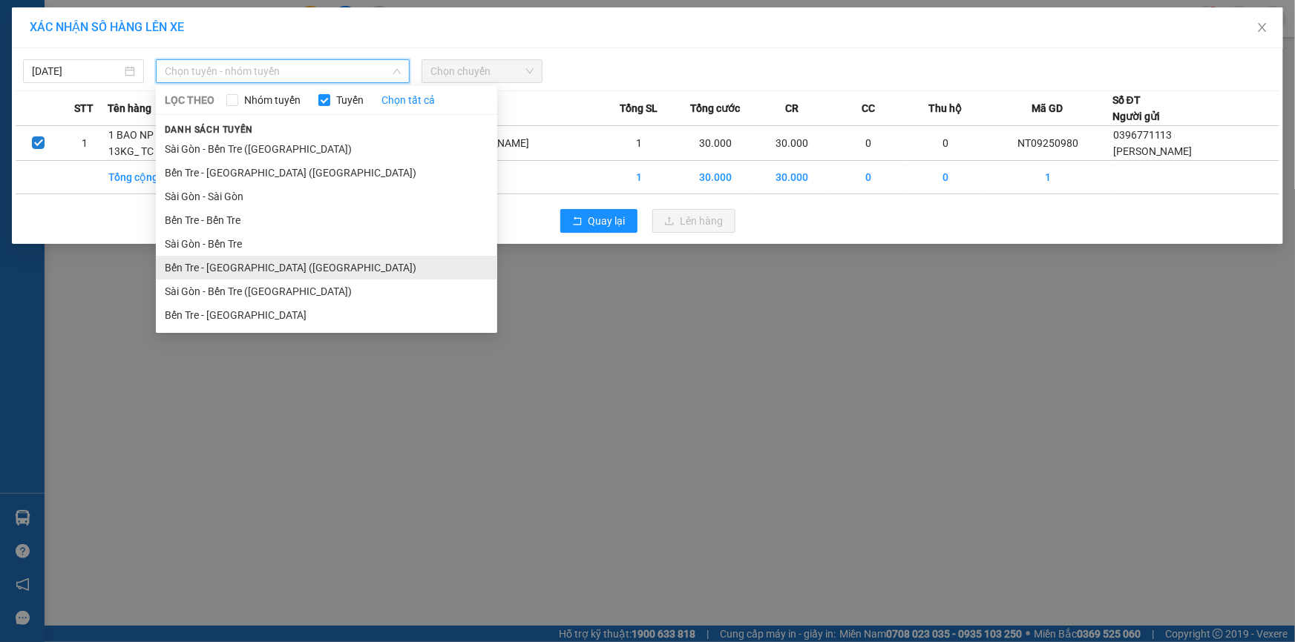
click at [223, 263] on li "Bến Tre - [GEOGRAPHIC_DATA] ([GEOGRAPHIC_DATA])" at bounding box center [326, 268] width 341 height 24
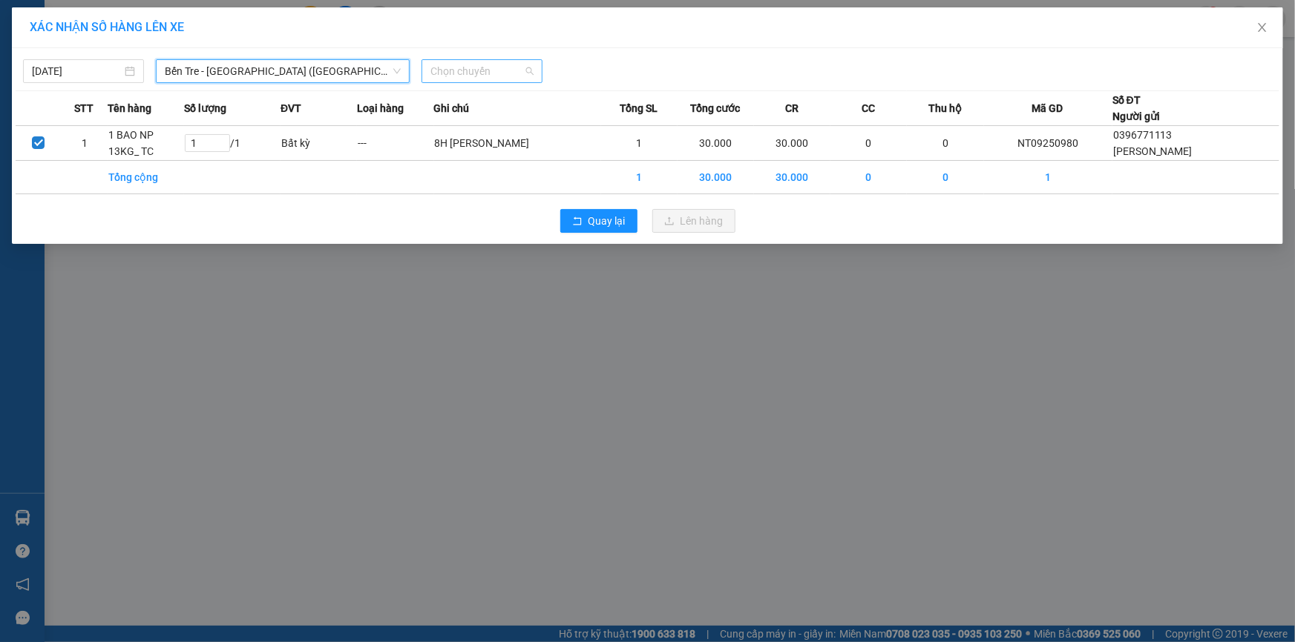
click at [502, 70] on span "Chọn chuyến" at bounding box center [481, 71] width 103 height 22
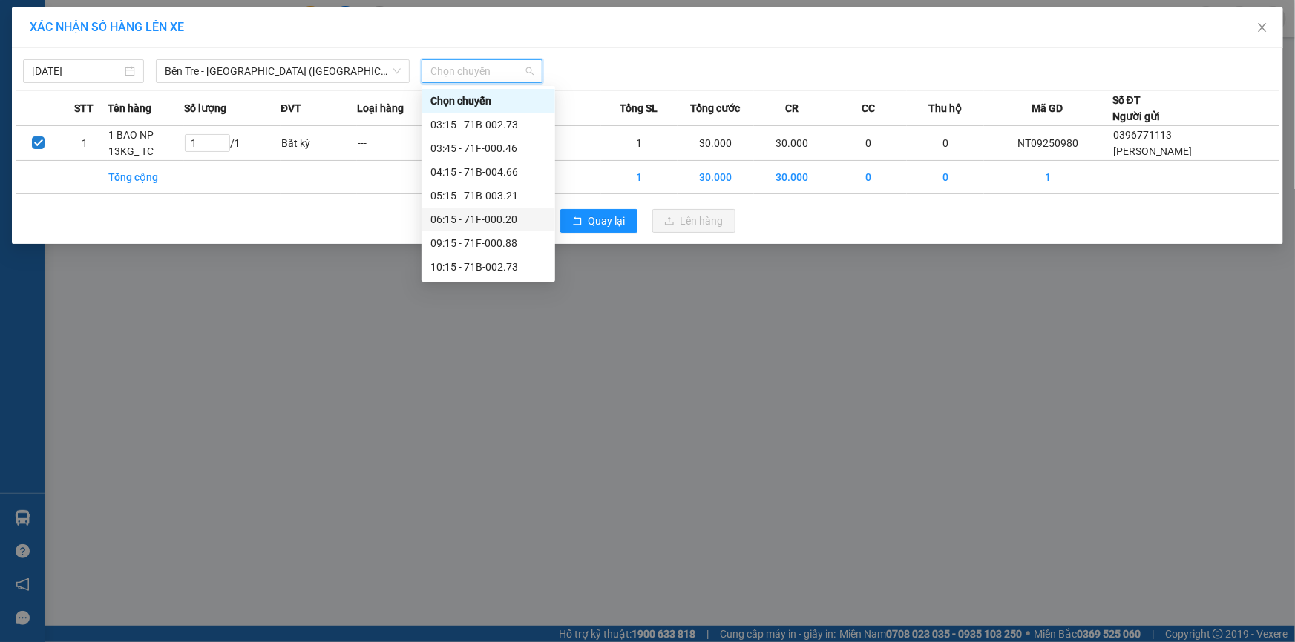
scroll to position [119, 0]
click at [490, 122] on div "09:15 - 71F-000.88" at bounding box center [488, 124] width 116 height 16
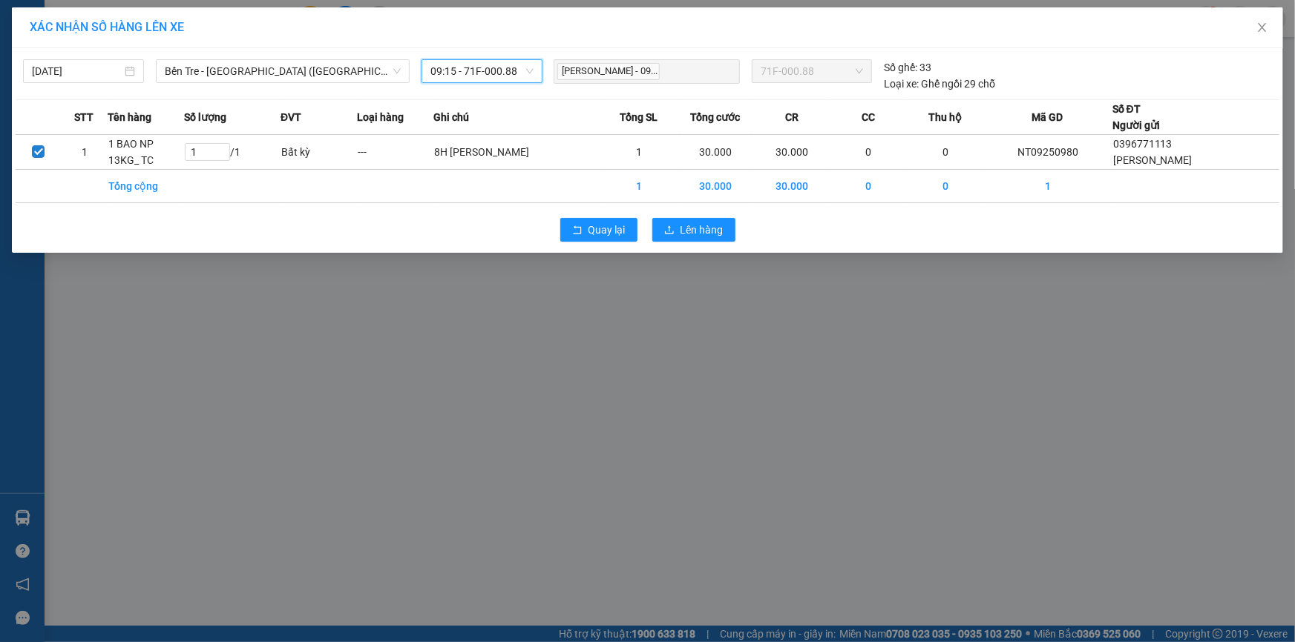
click at [534, 67] on div "09:15 - 71F-000.88" at bounding box center [481, 71] width 121 height 24
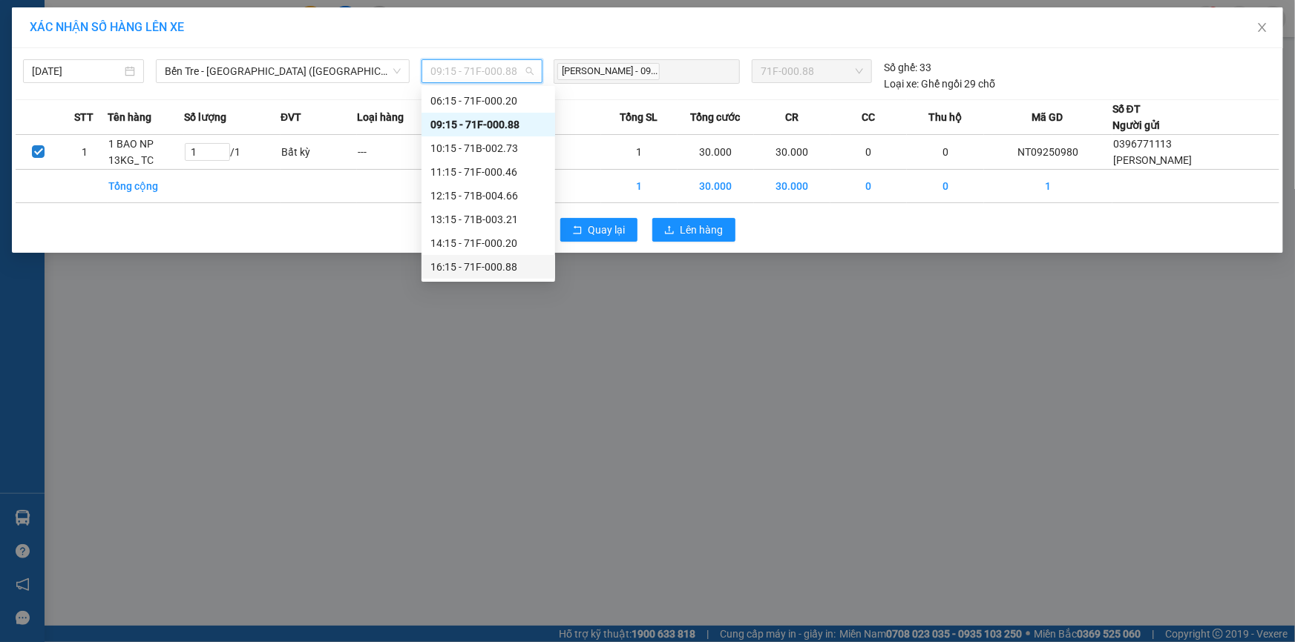
click at [473, 260] on div "16:15 - 71F-000.88" at bounding box center [488, 267] width 116 height 16
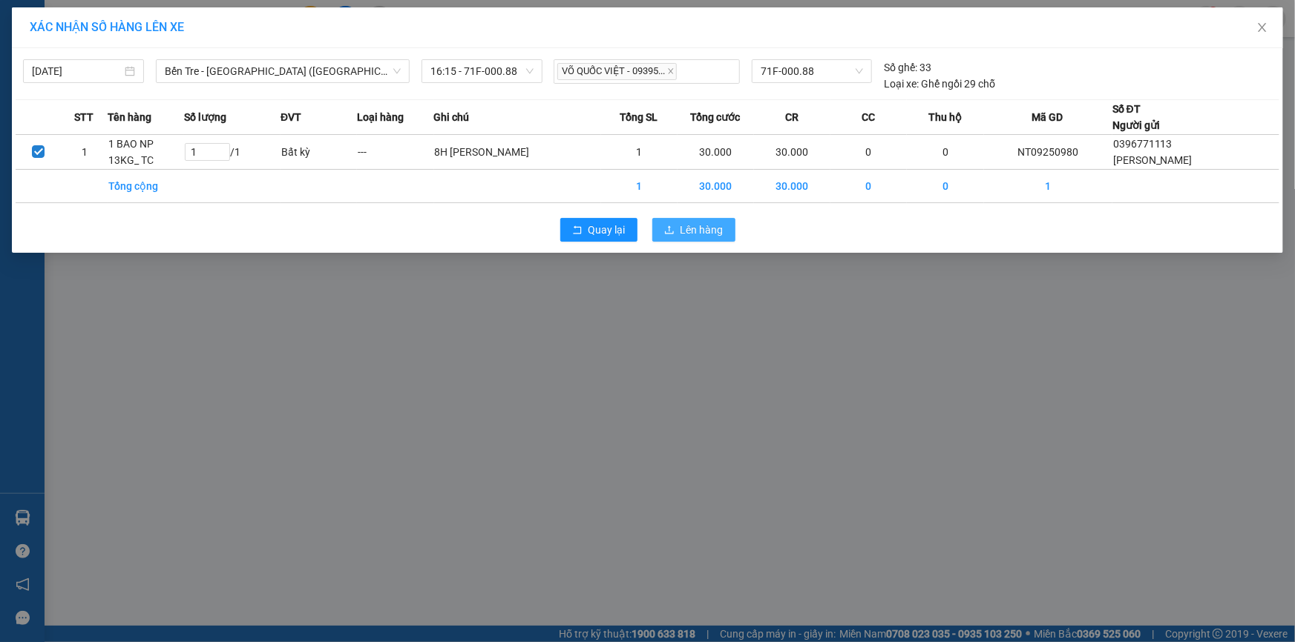
click at [678, 223] on button "Lên hàng" at bounding box center [693, 230] width 83 height 24
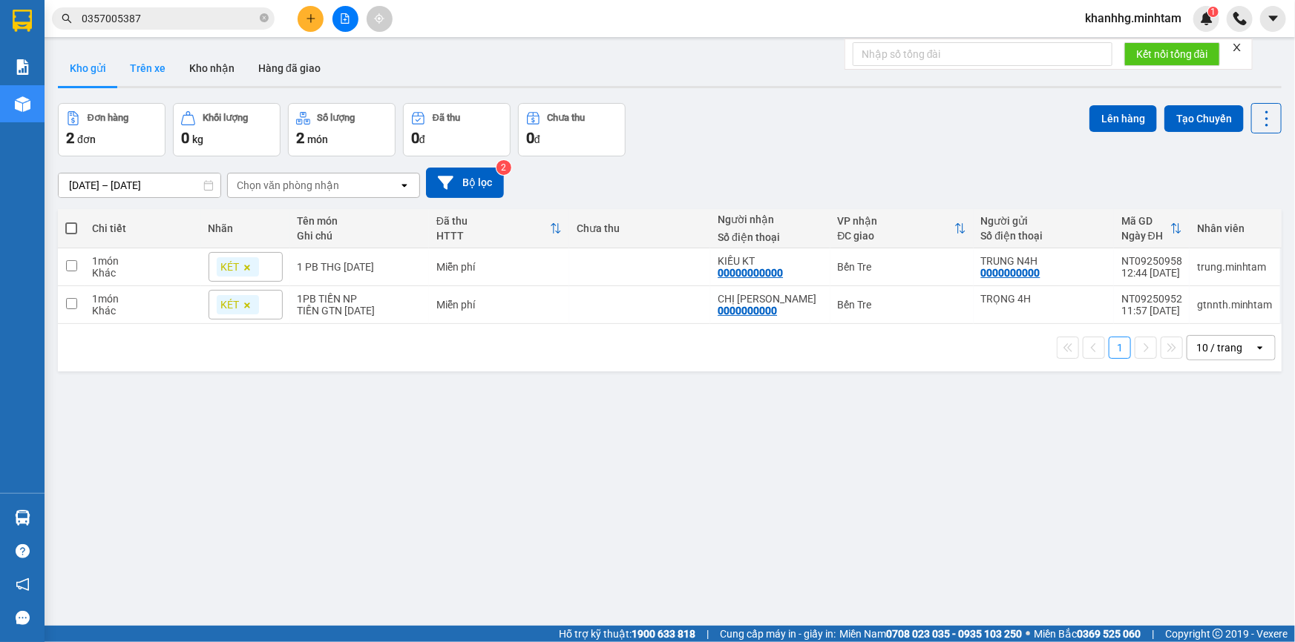
click at [147, 69] on button "Trên xe" at bounding box center [147, 68] width 59 height 36
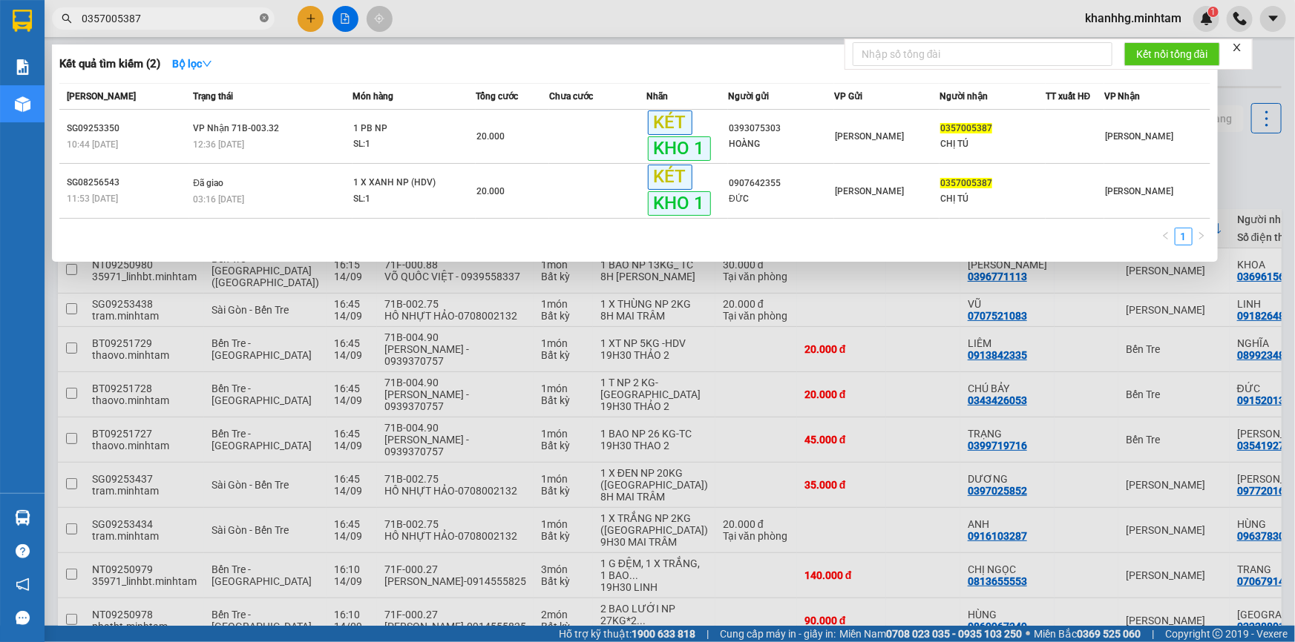
click at [267, 23] on span at bounding box center [264, 19] width 9 height 14
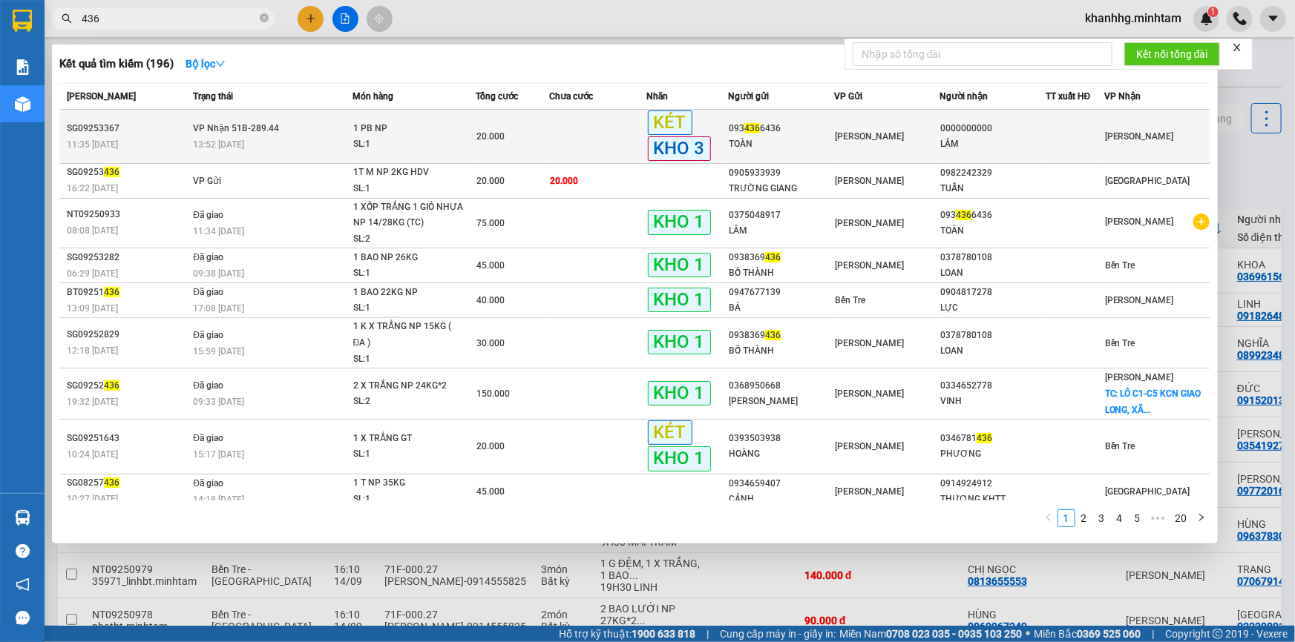
type input "436"
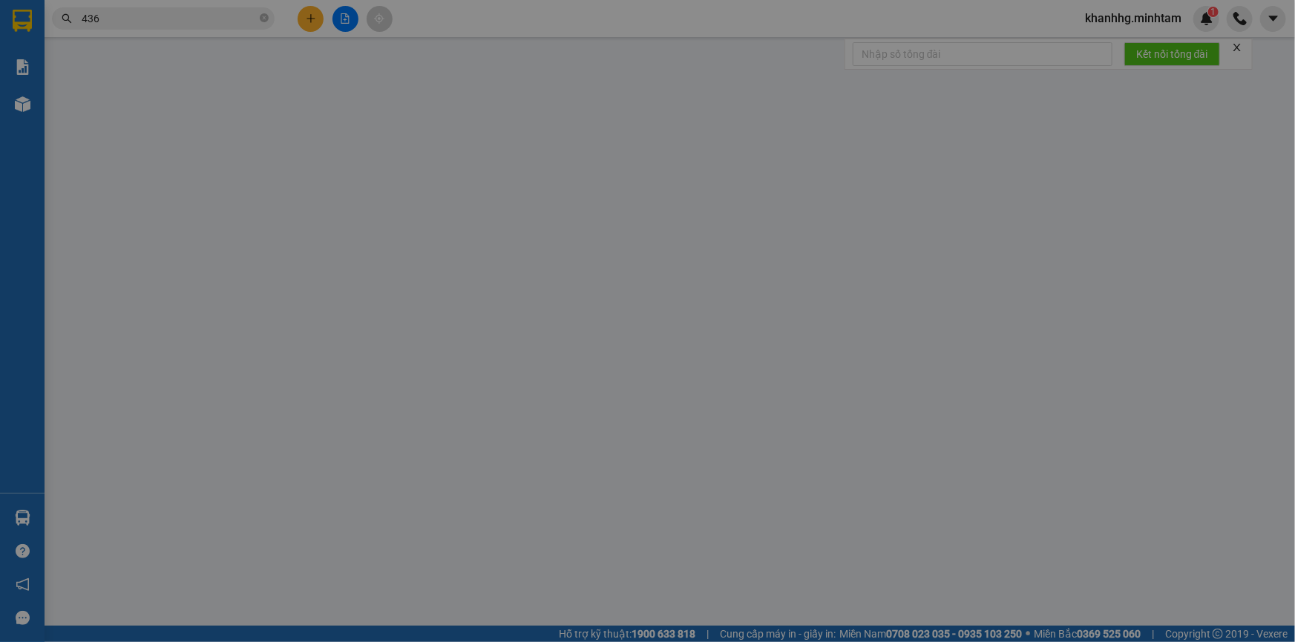
type input "0934366436"
type input "TOÀN"
type input "0000000000"
type input "LÂM"
type input "0868346871/ GỌI KHÁCH RA LẤY / GỌI NG GỞI KNM"
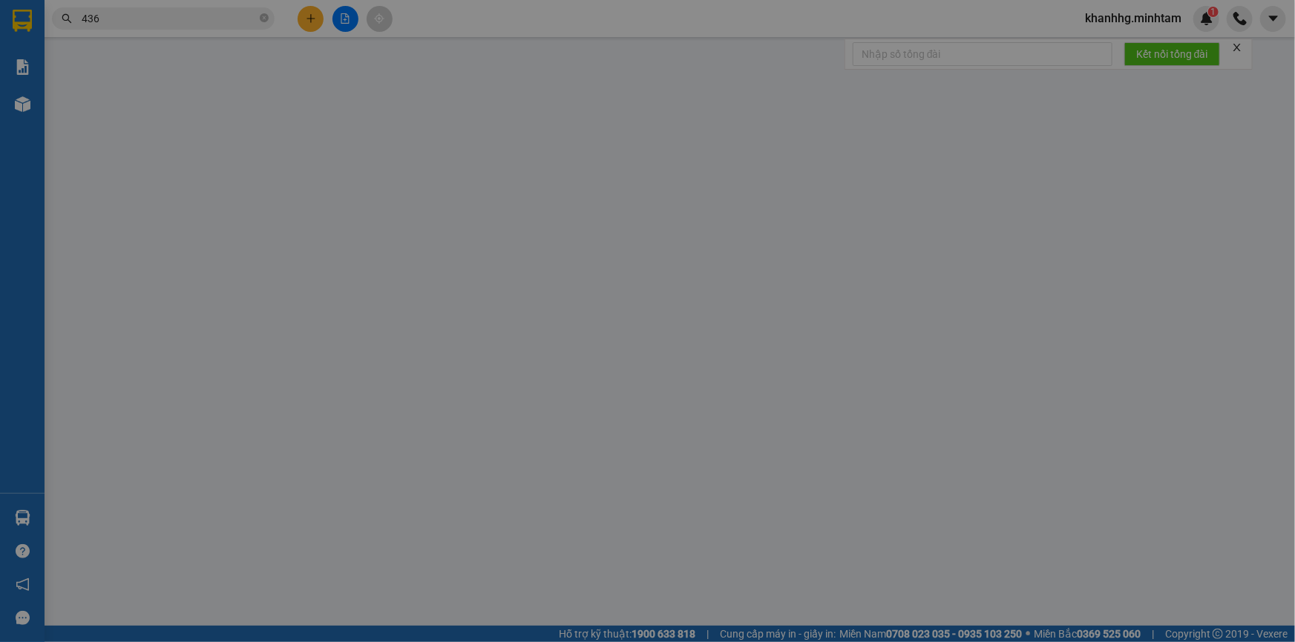
type input "20.000"
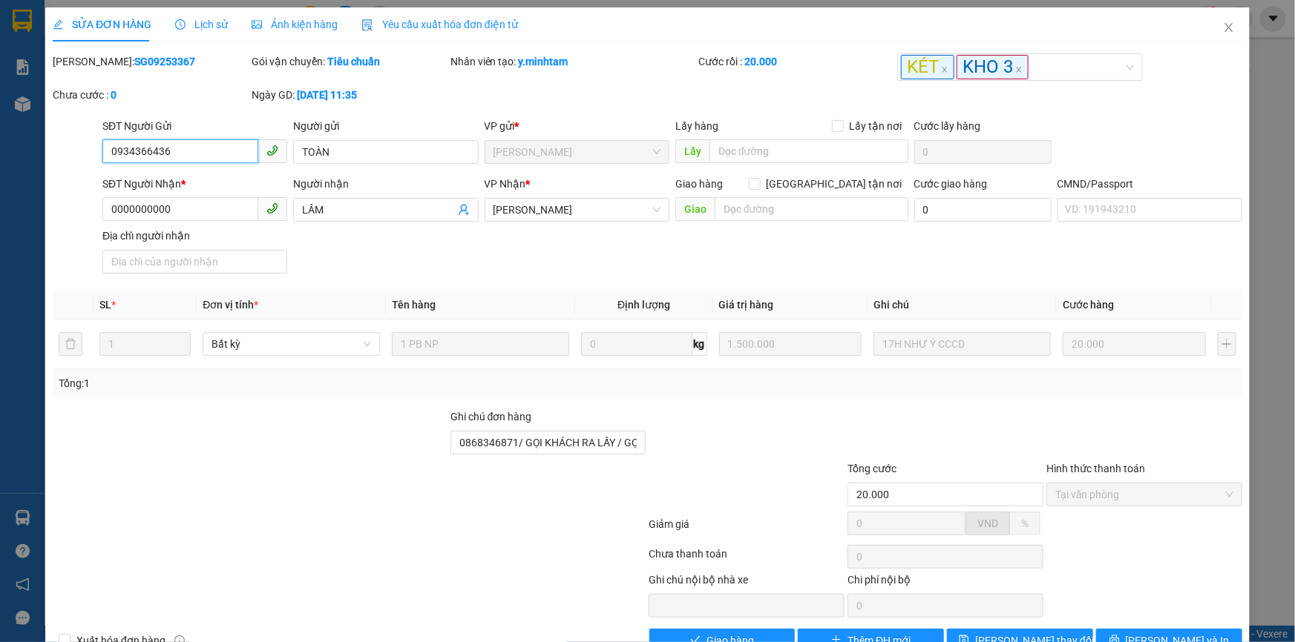
scroll to position [41, 0]
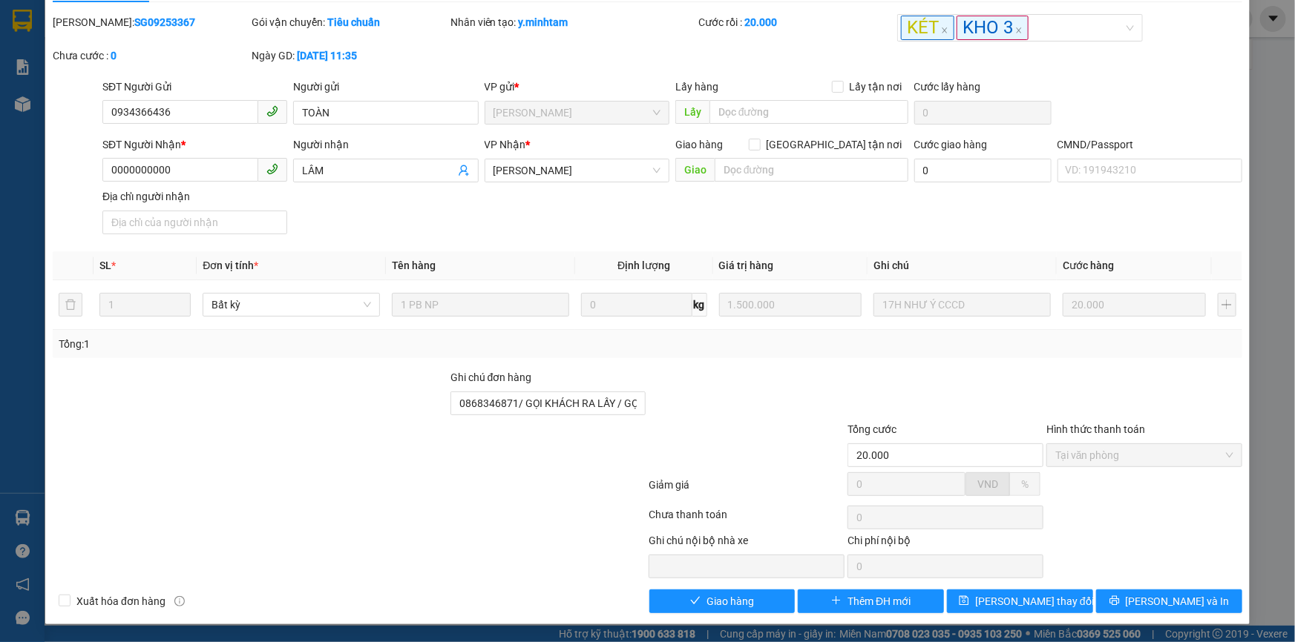
click at [1069, 188] on div "SĐT Người Nhận * 0000000000 Người nhận LÂM VP Nhận * Ngã Tư Huyện Giao hàng G…" at bounding box center [671, 189] width 1145 height 104
click at [1071, 178] on input "CMND/Passport" at bounding box center [1149, 171] width 185 height 24
type input "466, [GEOGRAPHIC_DATA], [GEOGRAPHIC_DATA], [GEOGRAPHIC_DATA] , [GEOGRAPHIC_DATA]"
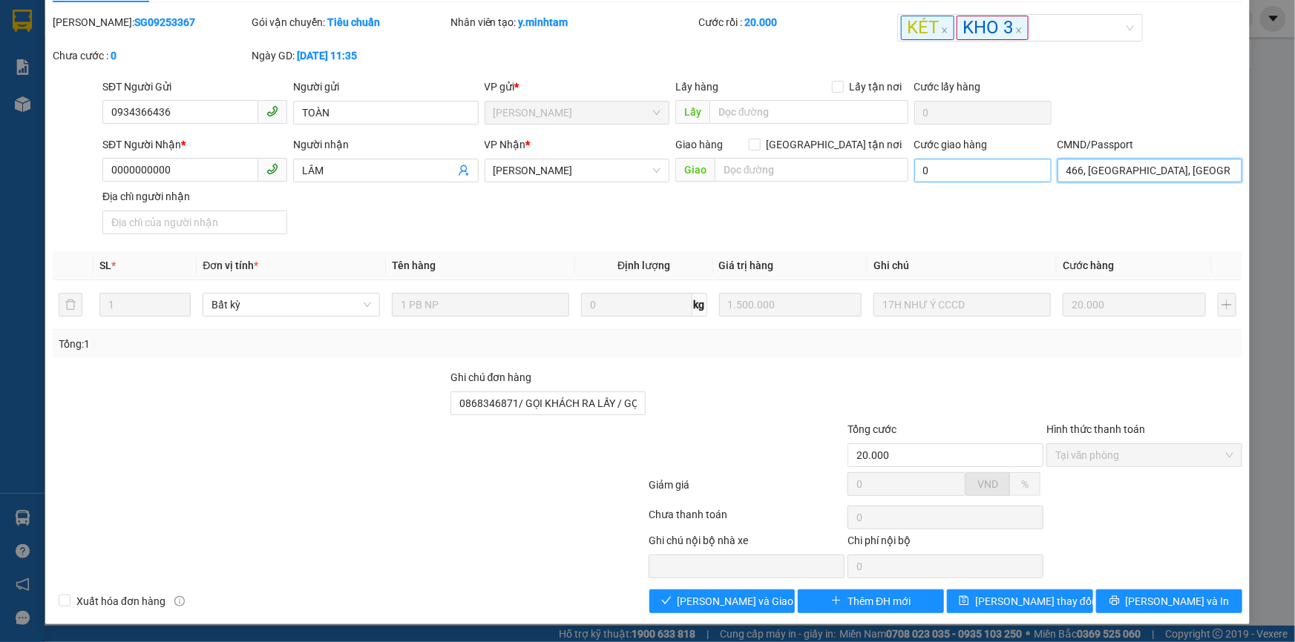
drag, startPoint x: 1226, startPoint y: 174, endPoint x: 1031, endPoint y: 174, distance: 194.4
click at [1031, 174] on div "SĐT Người Nhận * 0000000000 Người nhận LÂM VP Nhận * Ngã Tư Huyện Giao hàng […" at bounding box center [671, 189] width 1145 height 104
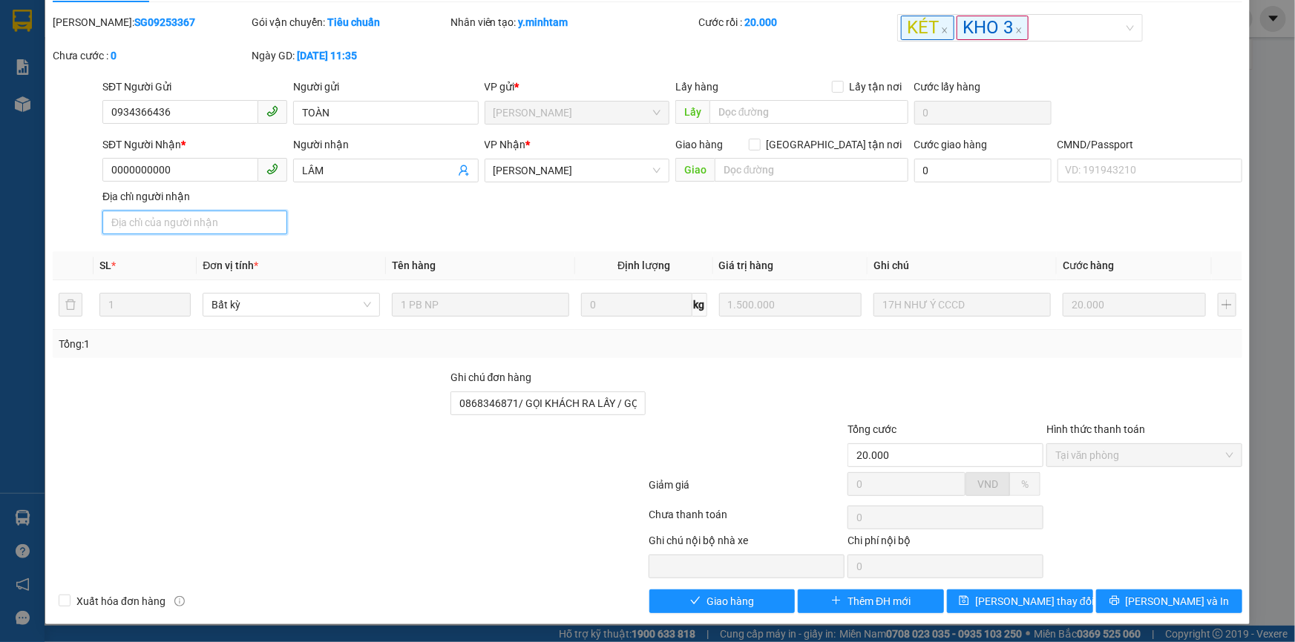
drag, startPoint x: 131, startPoint y: 222, endPoint x: 131, endPoint y: 208, distance: 14.1
click at [131, 214] on input "Địa chỉ người nhận" at bounding box center [194, 223] width 185 height 24
paste input "466, [GEOGRAPHIC_DATA], [GEOGRAPHIC_DATA], [GEOGRAPHIC_DATA] , [GEOGRAPHIC_DATA]"
type input "466, [GEOGRAPHIC_DATA], [GEOGRAPHIC_DATA], [GEOGRAPHIC_DATA] , [GEOGRAPHIC_DATA]"
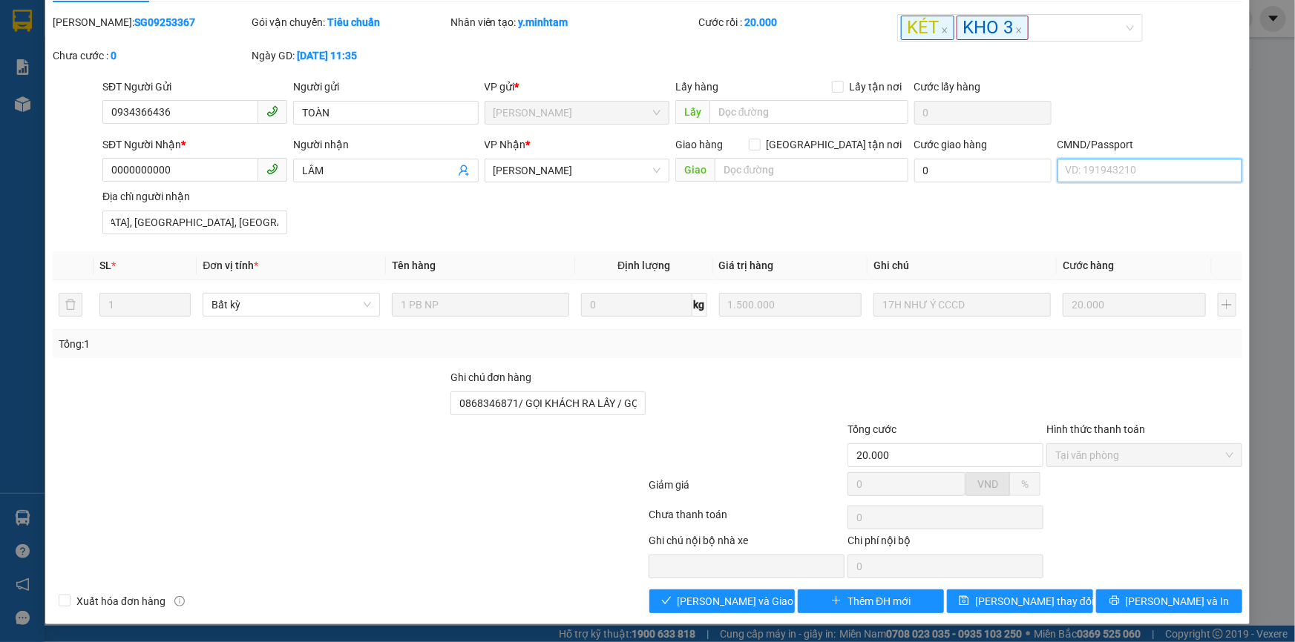
click at [1077, 162] on input "CMND/Passport" at bounding box center [1149, 171] width 185 height 24
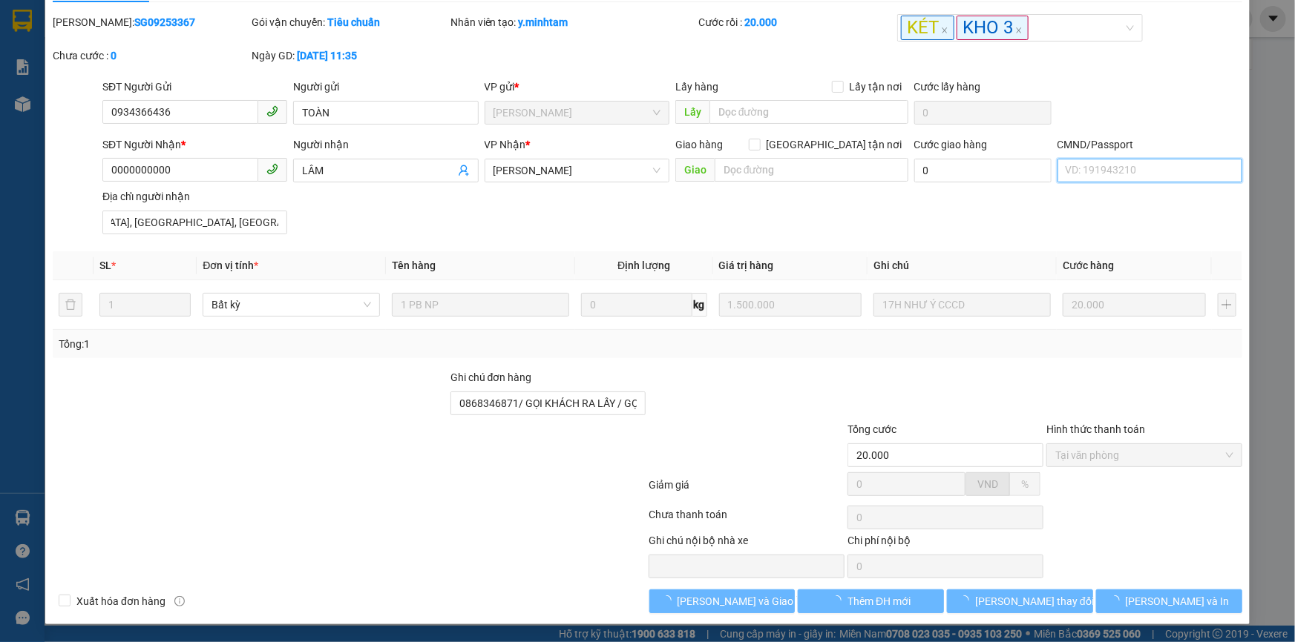
scroll to position [0, 0]
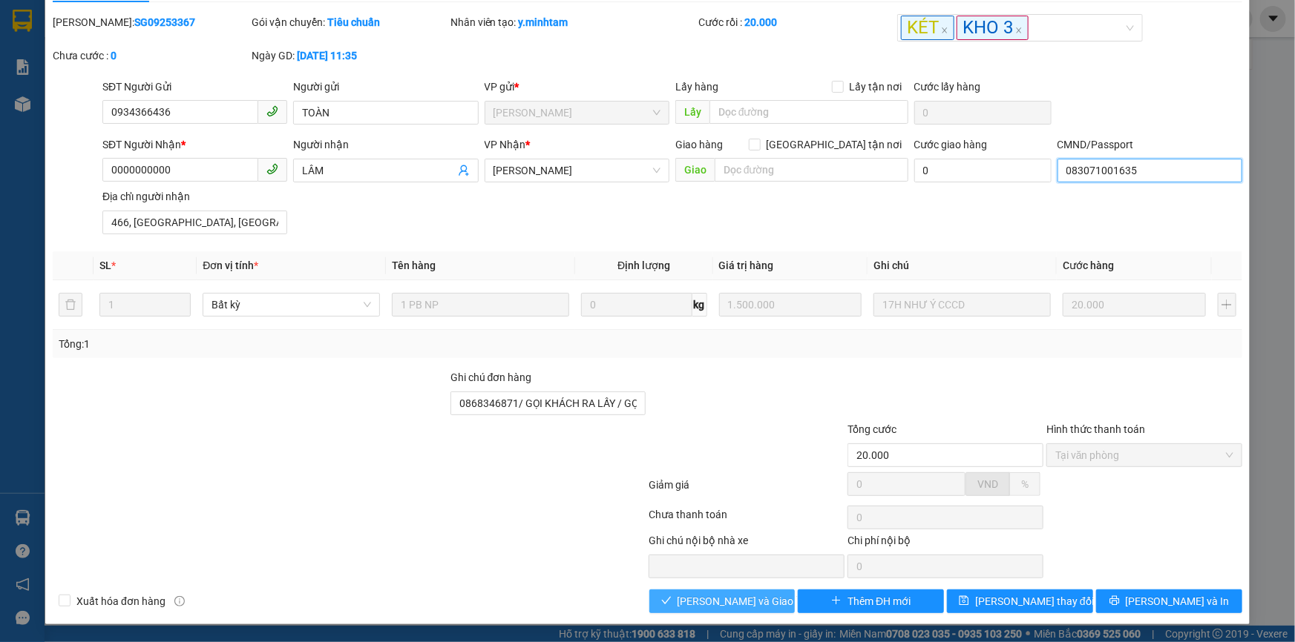
type input "083071001635"
click at [720, 604] on span "[PERSON_NAME] và Giao hàng" at bounding box center [748, 602] width 142 height 16
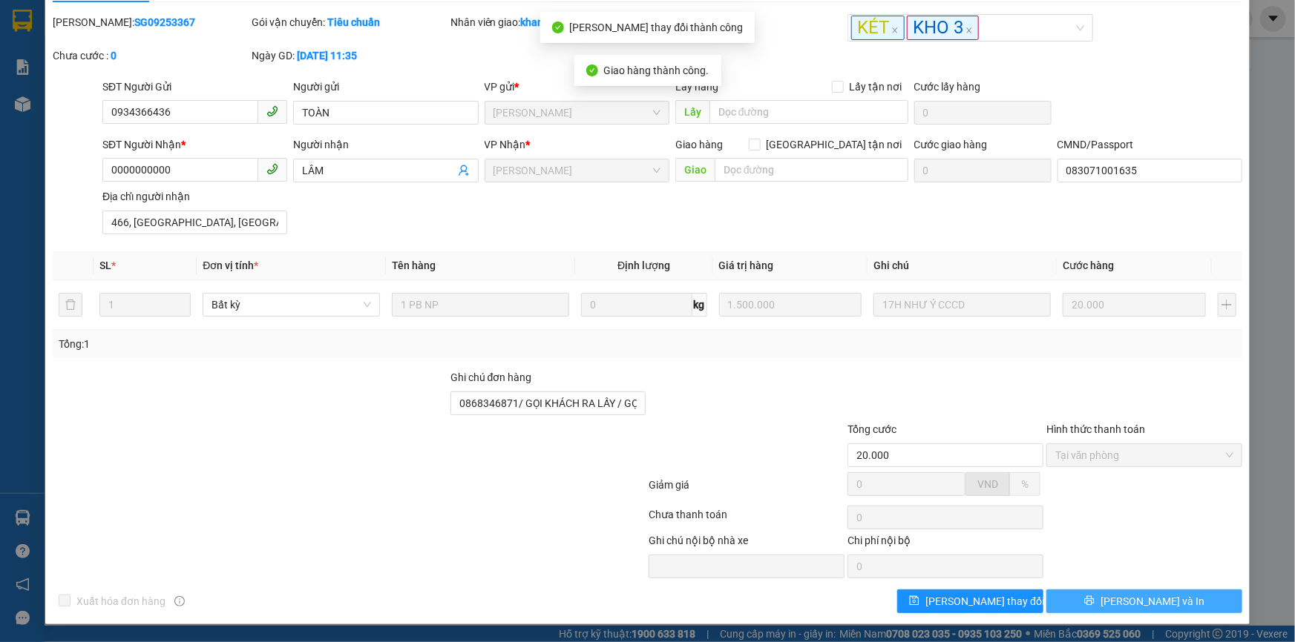
click at [1138, 594] on span "[PERSON_NAME] và In" at bounding box center [1152, 602] width 104 height 16
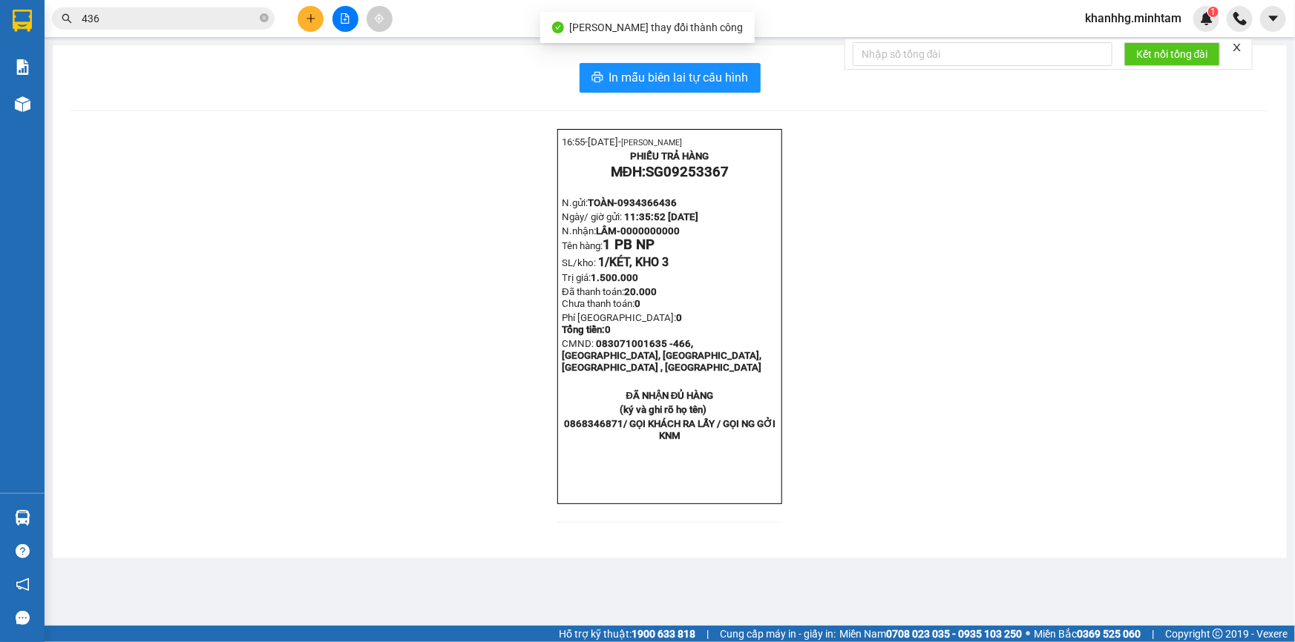
click at [673, 61] on div "In mẫu biên lai tự cấu hình 16:55- [DATE]- [PERSON_NAME] PHIẾU TRẢ HÀNG MĐH: SG…" at bounding box center [670, 301] width 1234 height 513
click at [665, 69] on span "In mẫu biên lai tự cấu hình" at bounding box center [678, 77] width 139 height 19
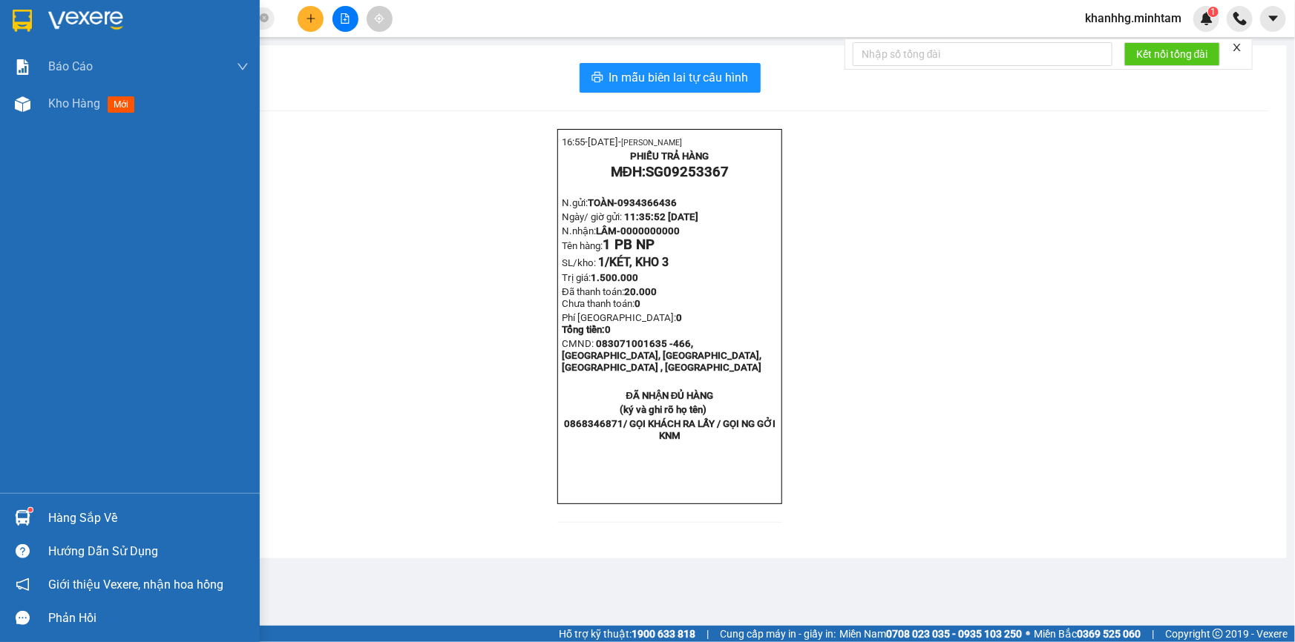
click at [67, 508] on div "Hàng sắp về" at bounding box center [148, 518] width 200 height 22
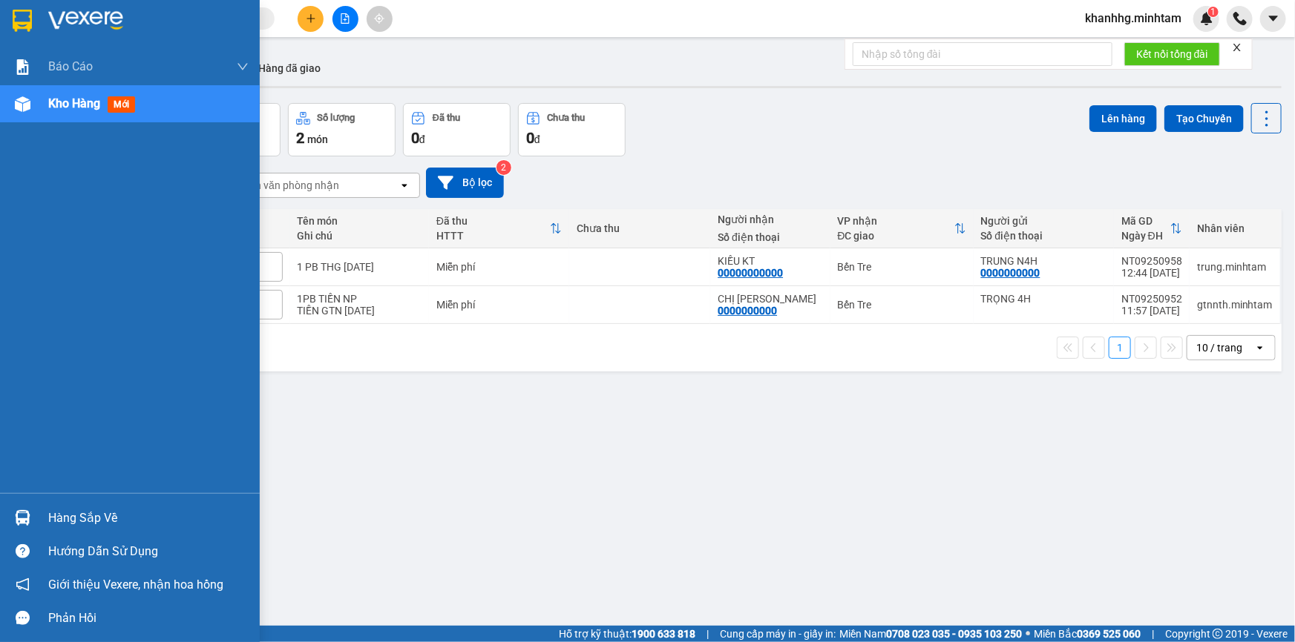
click at [22, 519] on img at bounding box center [23, 518] width 16 height 16
